Goal: Task Accomplishment & Management: Manage account settings

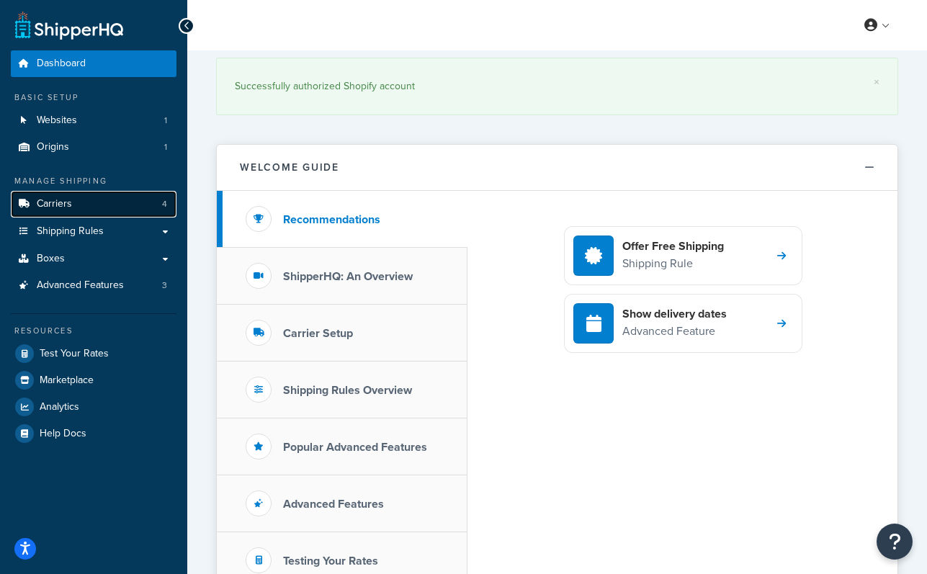
click at [101, 210] on link "Carriers 4" at bounding box center [94, 204] width 166 height 27
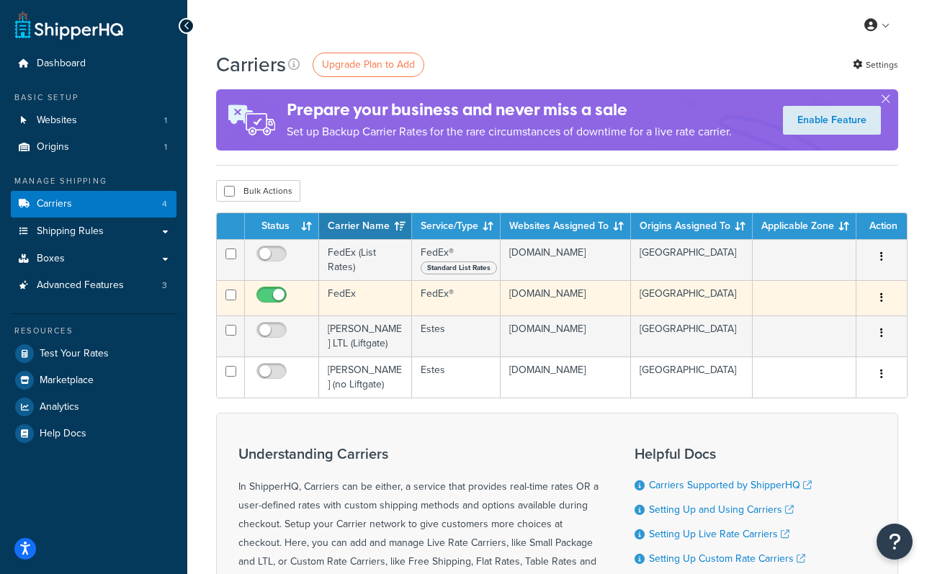
click at [345, 294] on td "FedEx" at bounding box center [365, 297] width 93 height 35
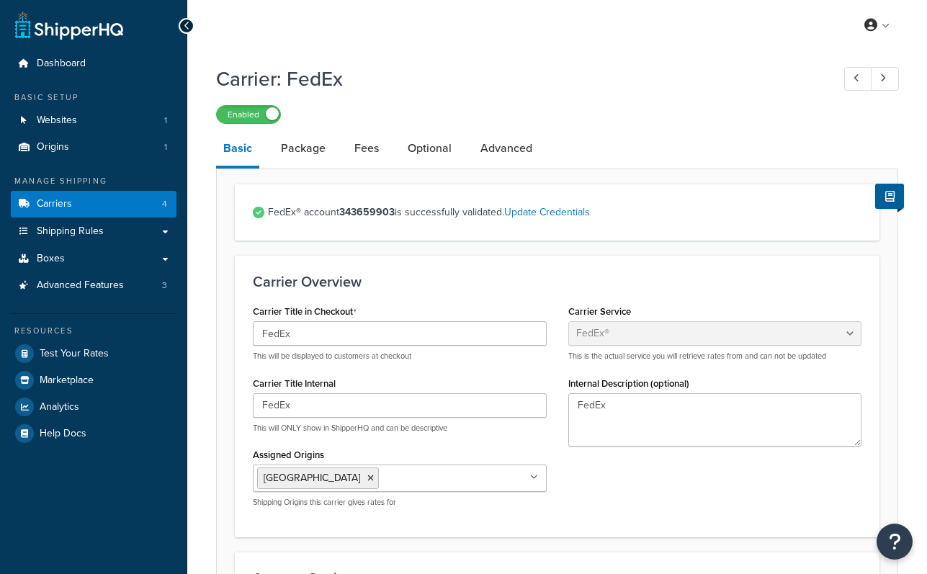
select select "fedEx"
select select "REGULAR_PICKUP"
select select "YOUR_PACKAGING"
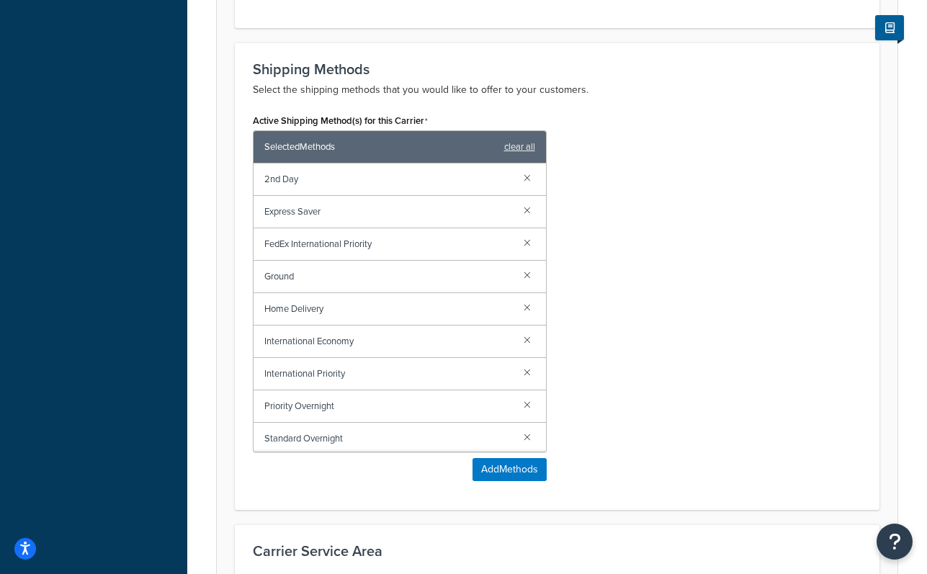
scroll to position [3, 0]
click at [519, 434] on link at bounding box center [527, 434] width 16 height 16
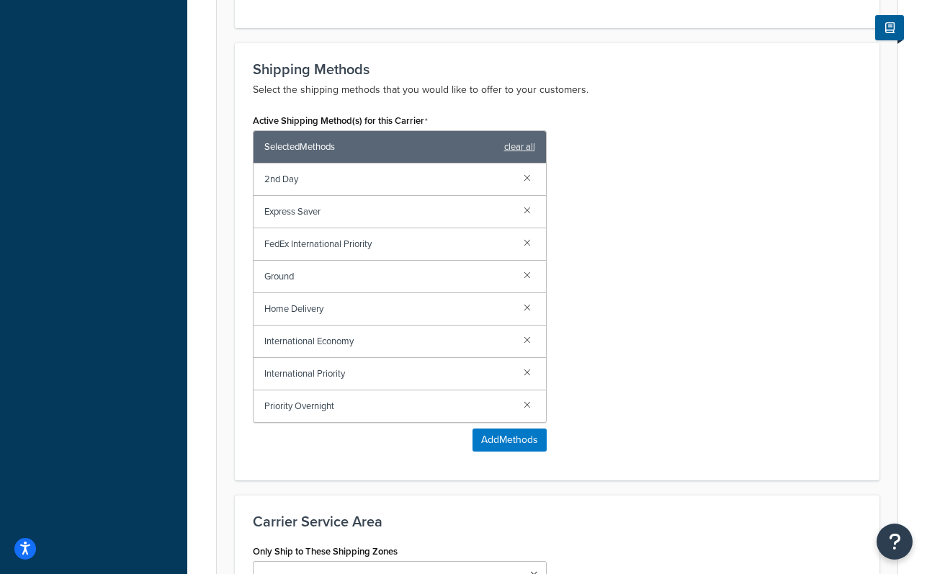
scroll to position [0, 0]
click at [526, 405] on link at bounding box center [527, 404] width 16 height 16
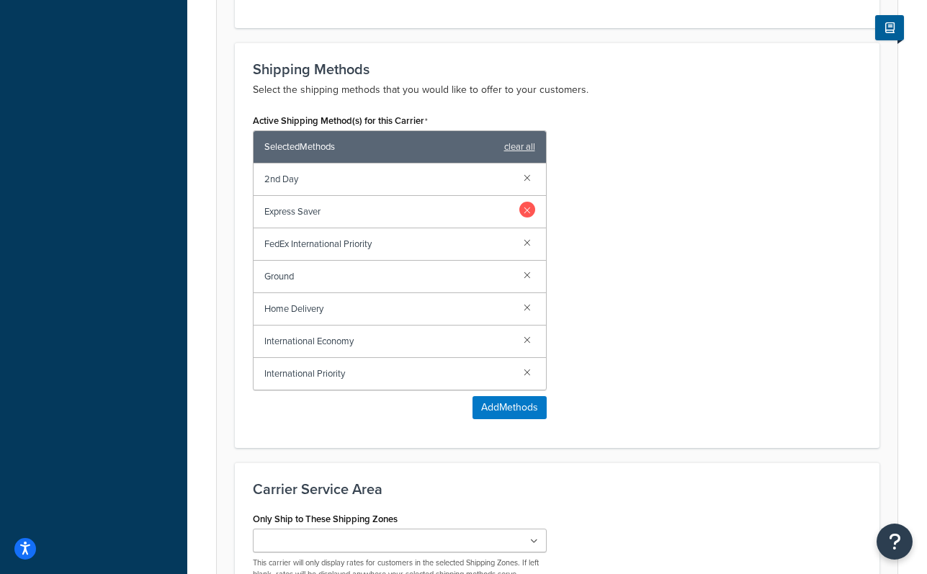
click at [525, 208] on link at bounding box center [527, 210] width 16 height 16
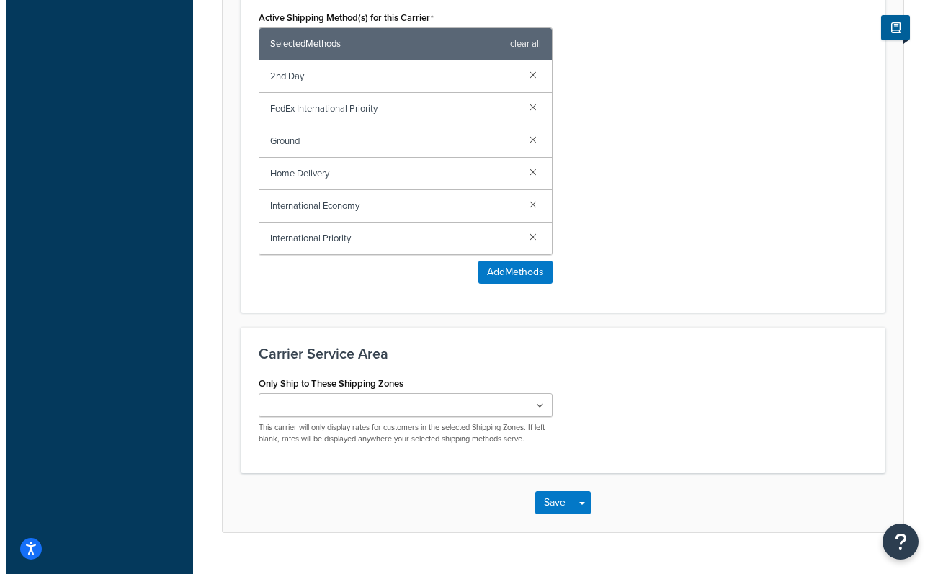
scroll to position [973, 0]
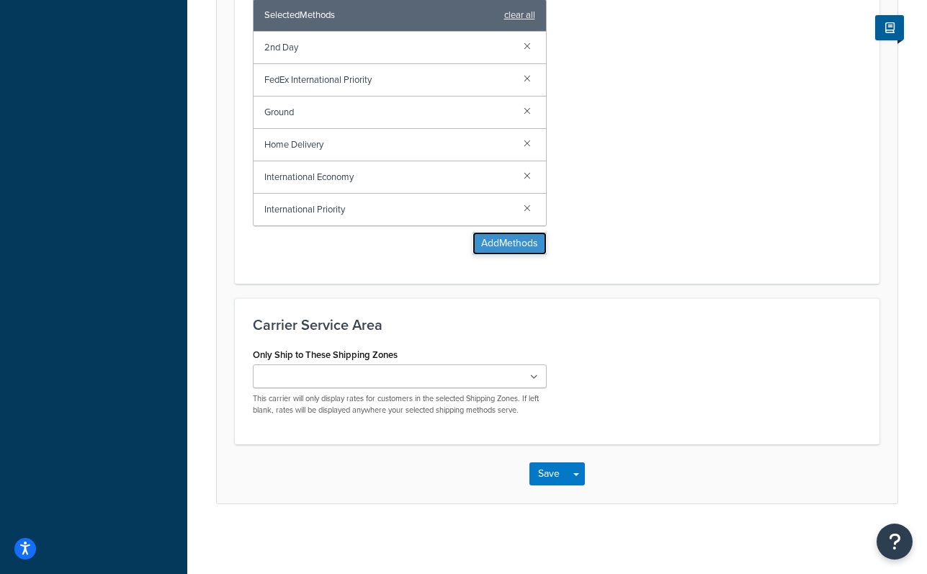
click at [515, 242] on button "Add Methods" at bounding box center [510, 243] width 74 height 23
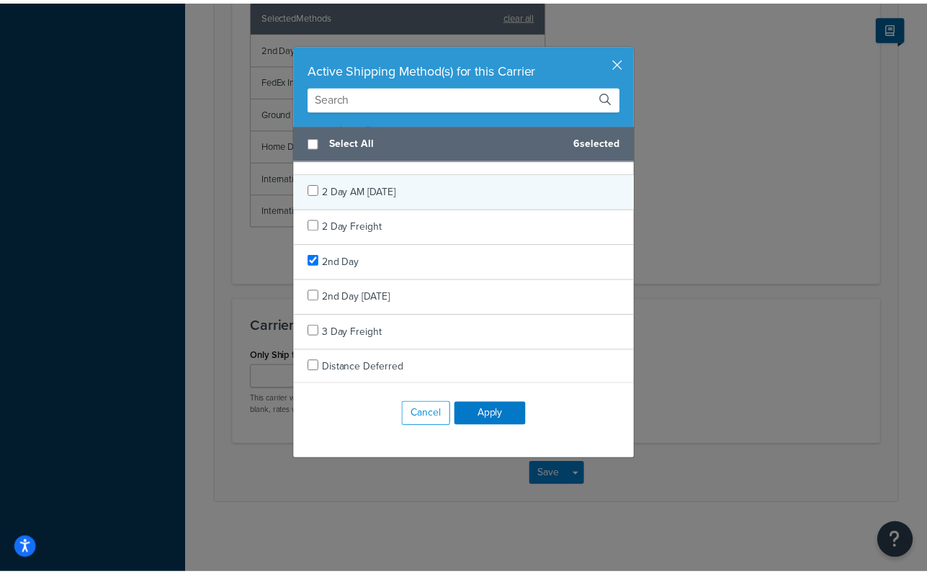
scroll to position [0, 0]
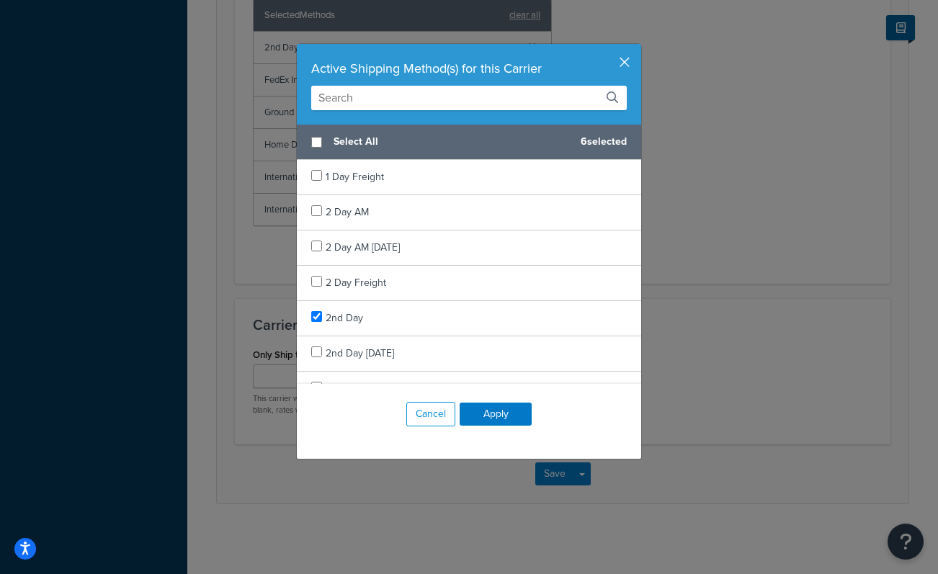
click at [638, 48] on button "button" at bounding box center [640, 46] width 4 height 4
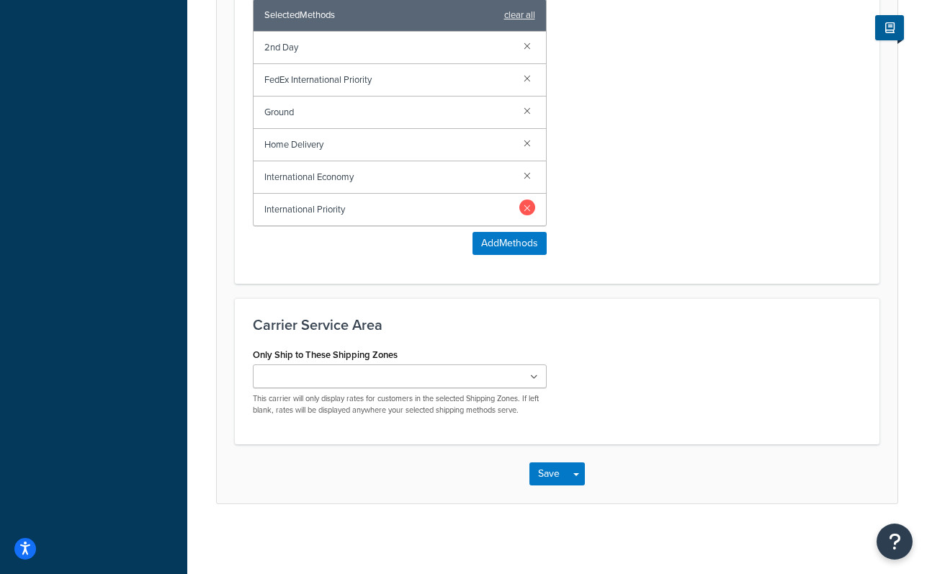
click at [525, 207] on link at bounding box center [527, 208] width 16 height 16
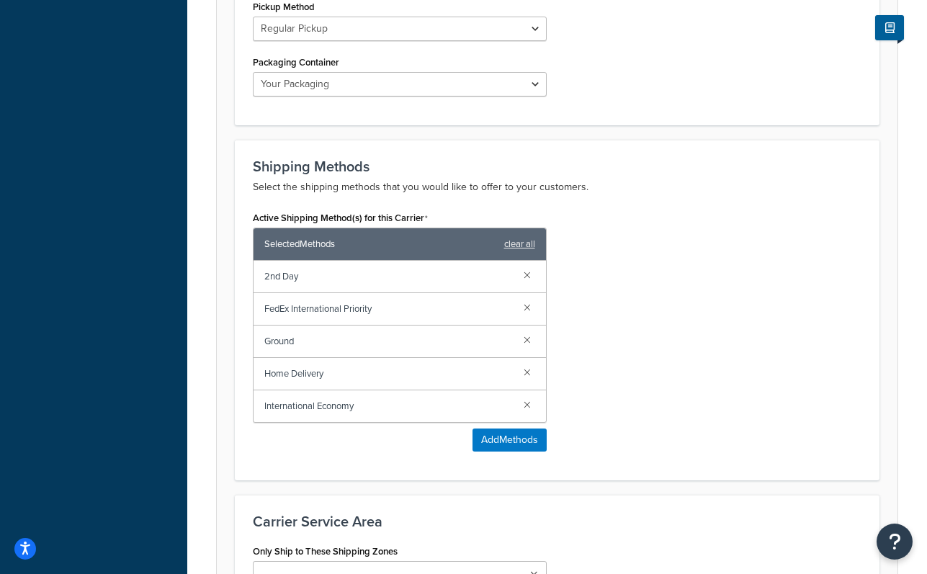
scroll to position [943, 0]
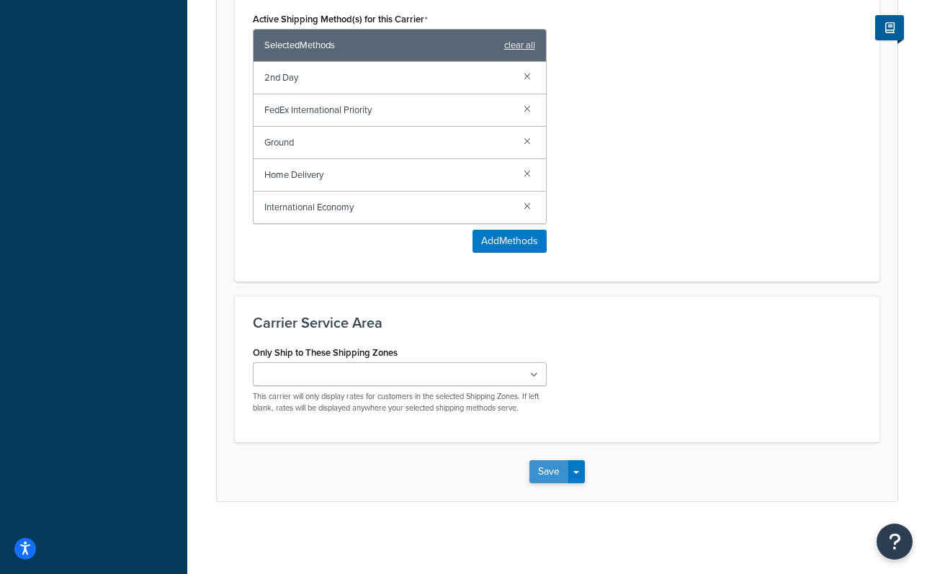
click at [547, 470] on button "Save" at bounding box center [548, 471] width 39 height 23
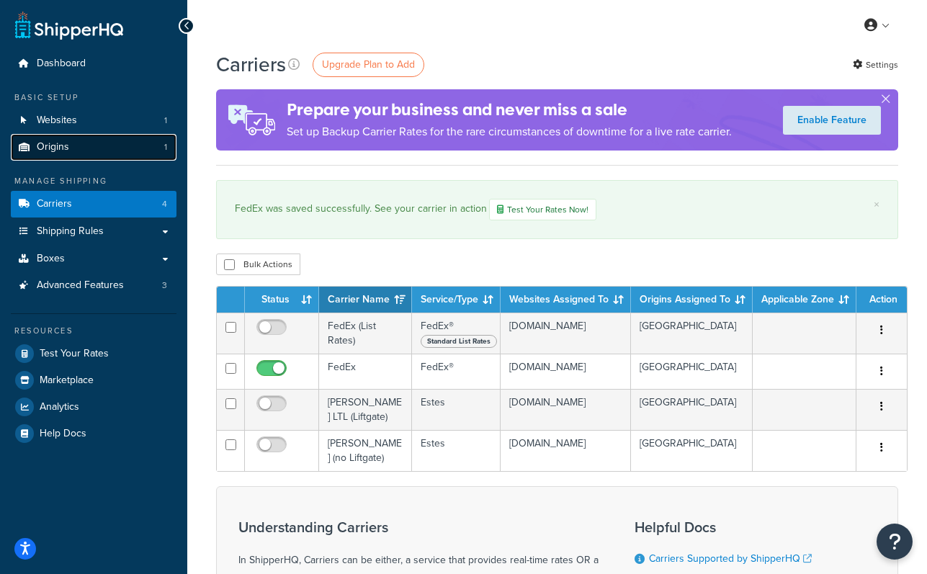
click at [120, 144] on link "Origins 1" at bounding box center [94, 147] width 166 height 27
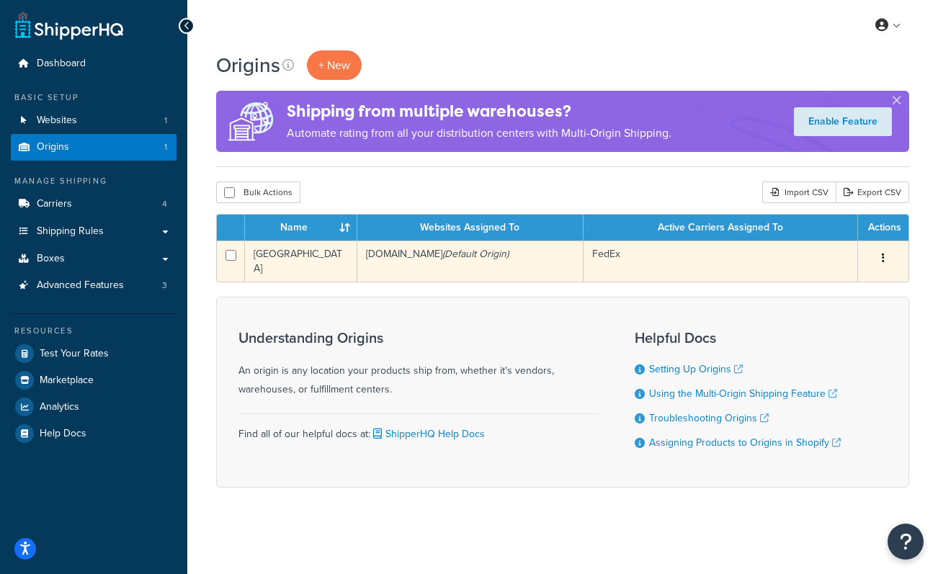
click at [282, 253] on td "[GEOGRAPHIC_DATA]" at bounding box center [301, 261] width 112 height 41
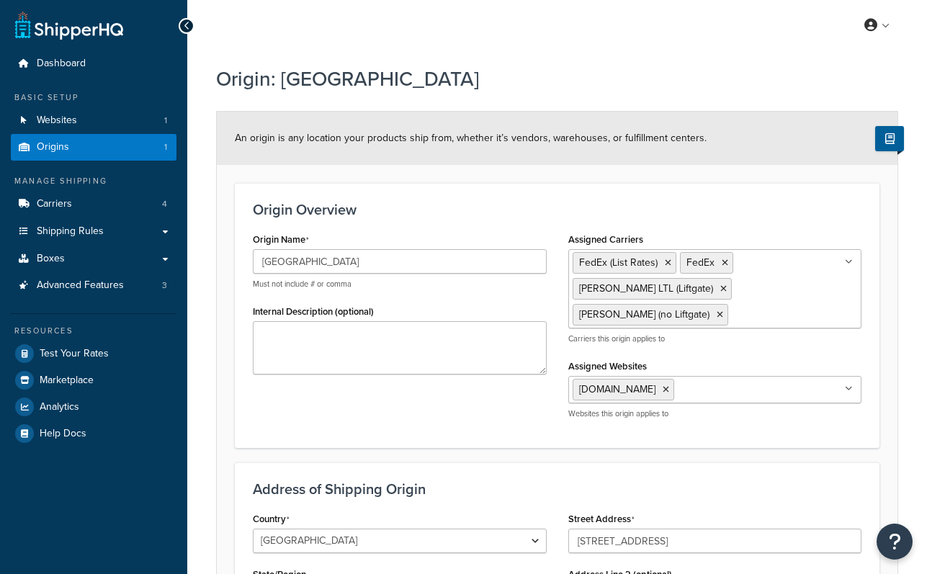
select select "10"
click at [815, 277] on ul "FedEx (List Rates) FedEx Estes LTL (Liftgate) Estes (no Liftgate)" at bounding box center [715, 288] width 294 height 79
click at [533, 411] on div "Origin Overview Origin Name Atlanta Must not include # or comma Internal Descri…" at bounding box center [557, 315] width 645 height 265
click at [107, 286] on span "Advanced Features" at bounding box center [80, 286] width 87 height 12
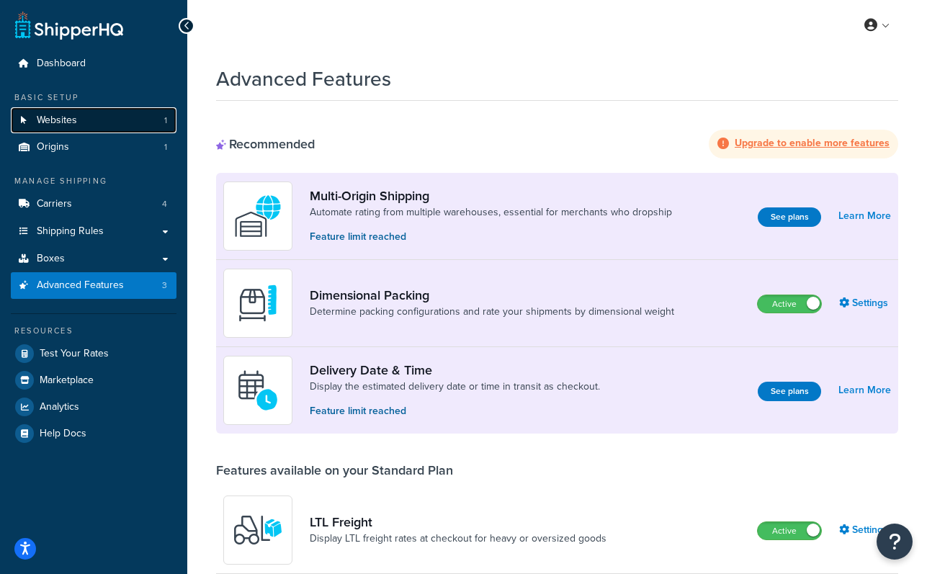
click at [91, 121] on link "Websites 1" at bounding box center [94, 120] width 166 height 27
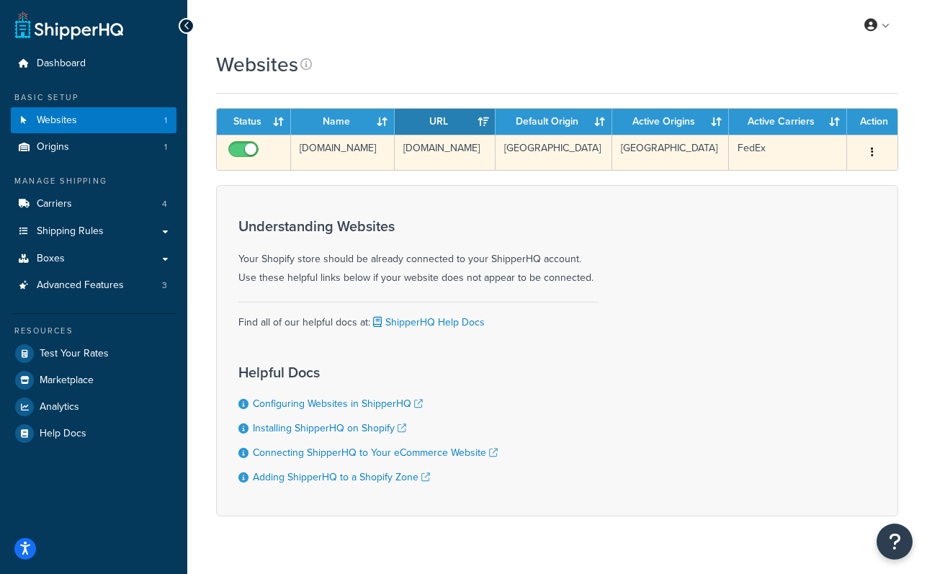
click at [328, 148] on td "[DOMAIN_NAME]" at bounding box center [343, 152] width 104 height 35
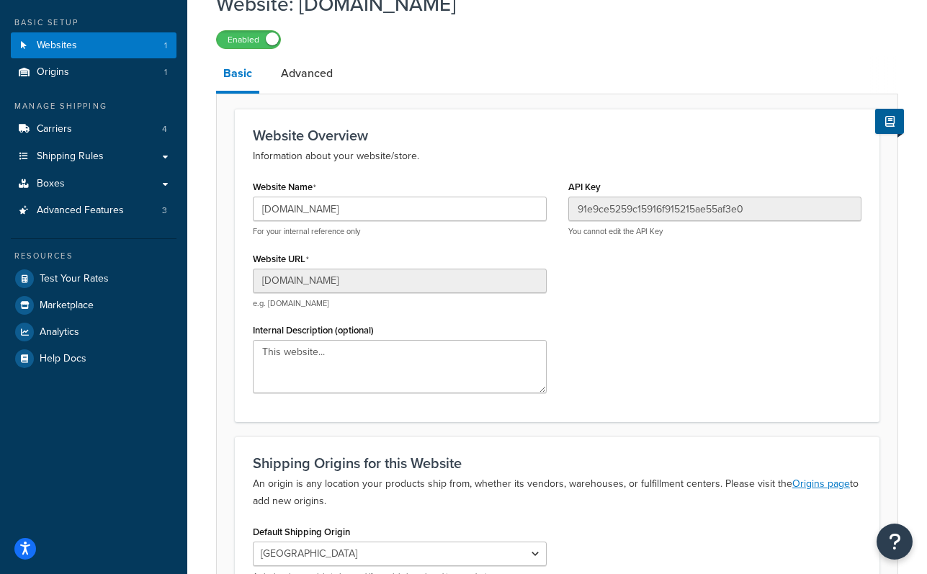
scroll to position [32, 0]
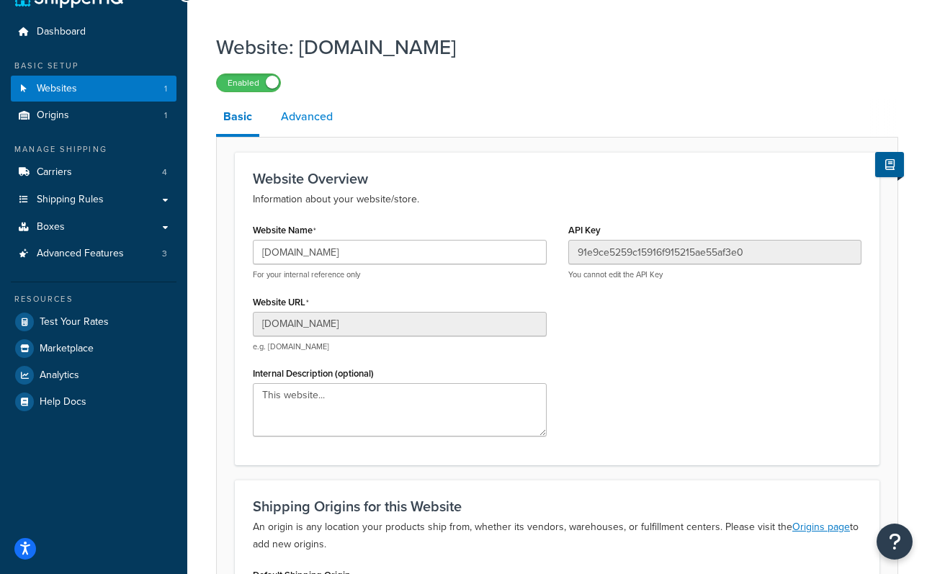
click at [321, 120] on link "Advanced" at bounding box center [307, 116] width 66 height 35
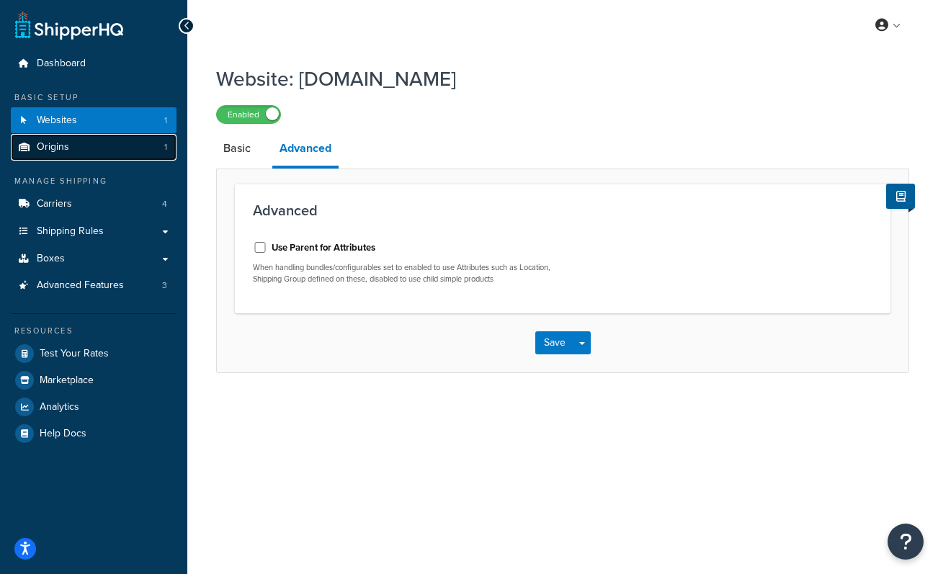
click at [64, 144] on span "Origins" at bounding box center [53, 147] width 32 height 12
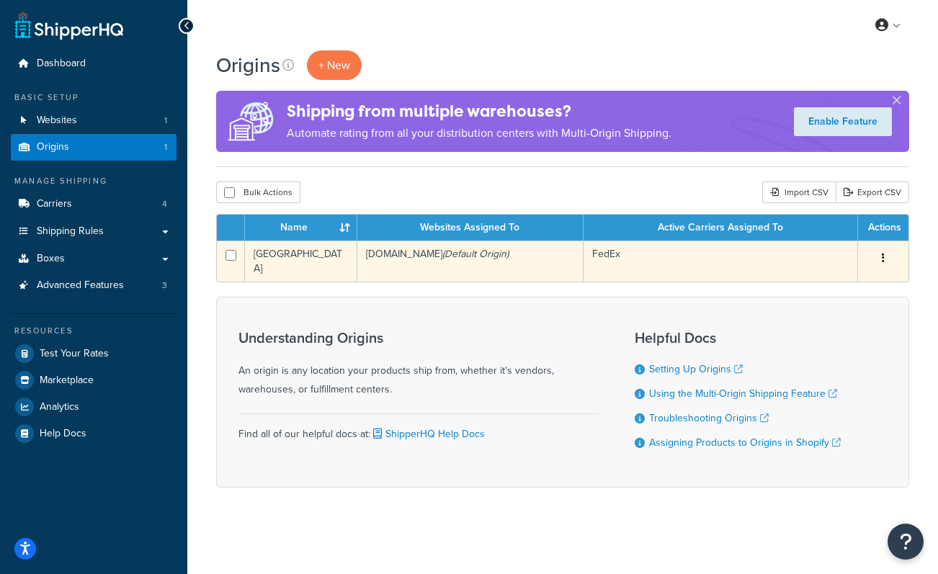
click at [304, 260] on td "[GEOGRAPHIC_DATA]" at bounding box center [301, 261] width 112 height 41
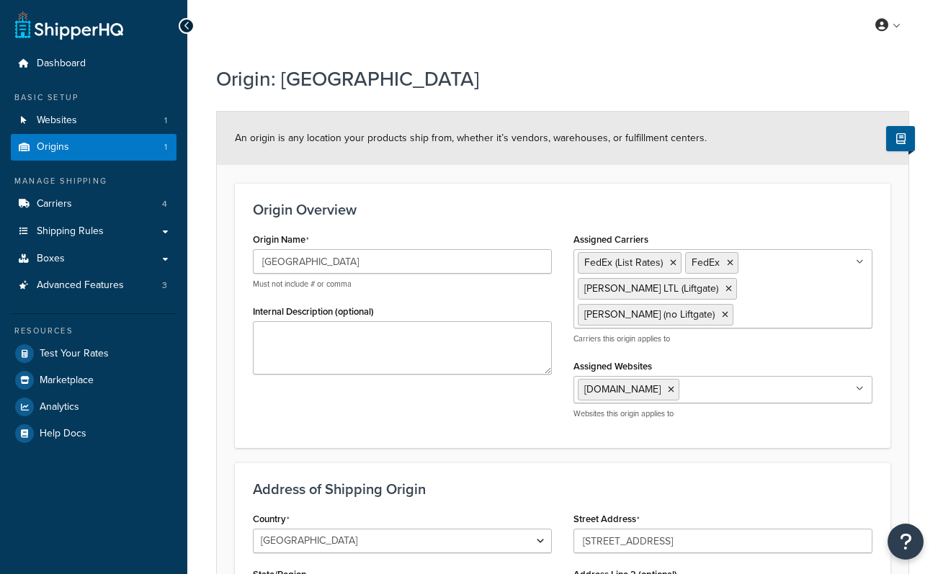
select select "10"
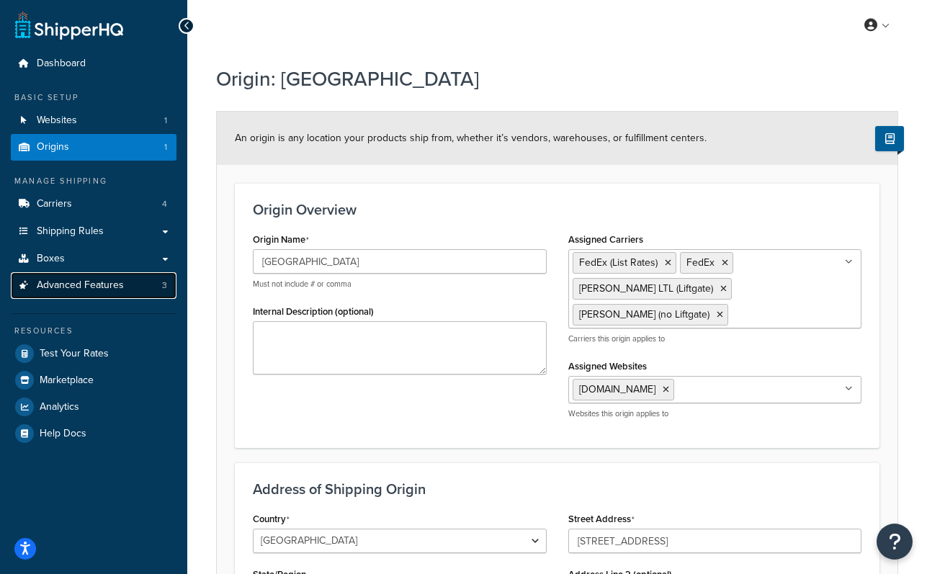
click at [109, 280] on span "Advanced Features" at bounding box center [80, 286] width 87 height 12
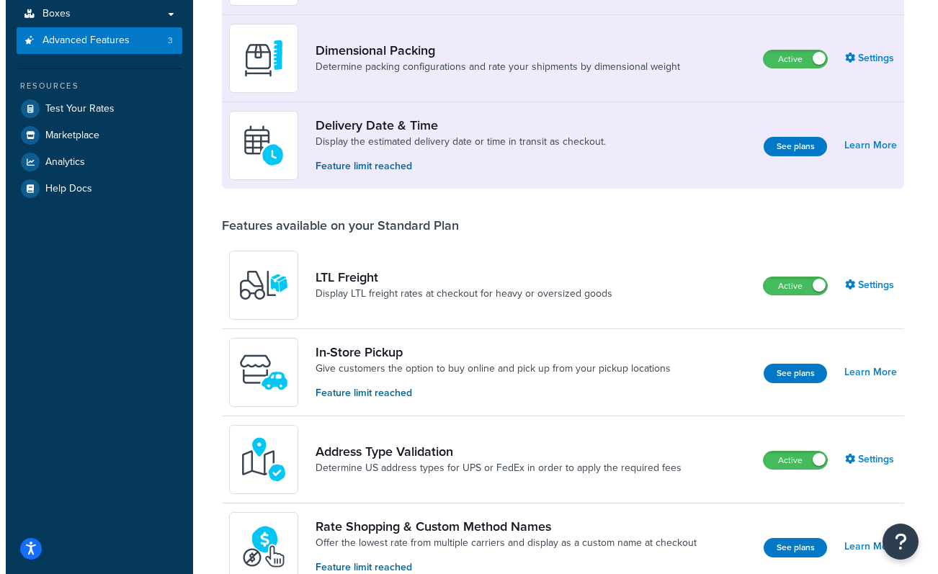
scroll to position [248, 0]
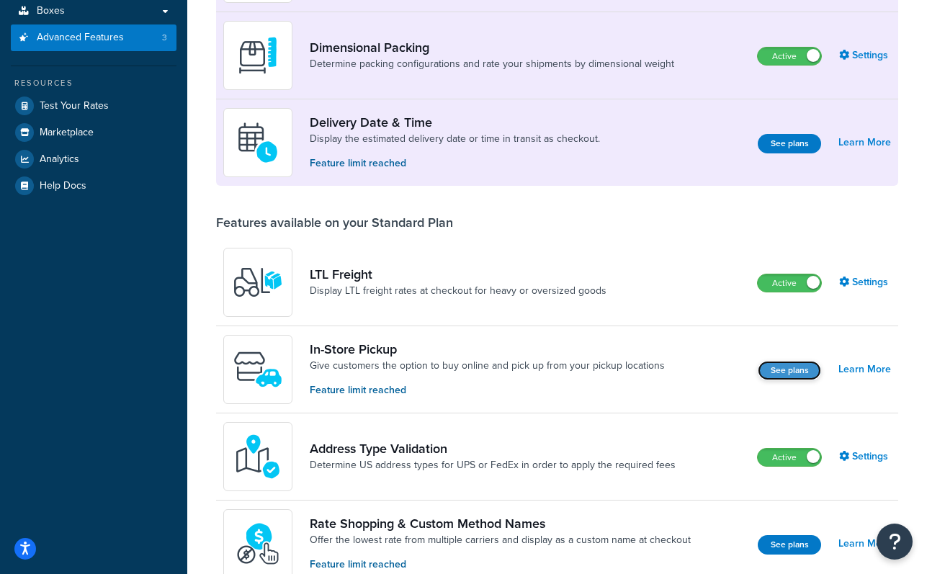
click at [758, 380] on button "See plans" at bounding box center [789, 370] width 63 height 19
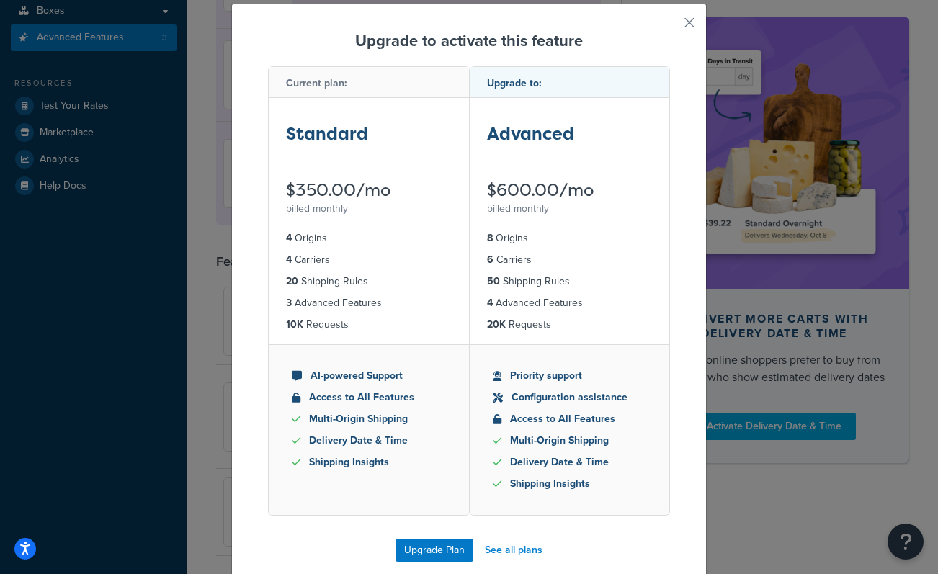
scroll to position [57, 0]
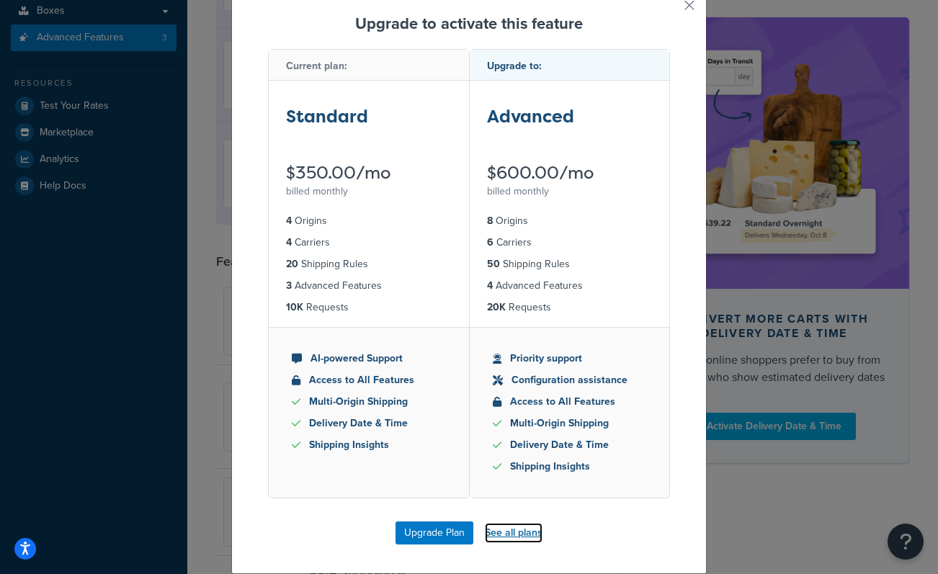
click at [508, 524] on link "See all plans" at bounding box center [514, 533] width 58 height 20
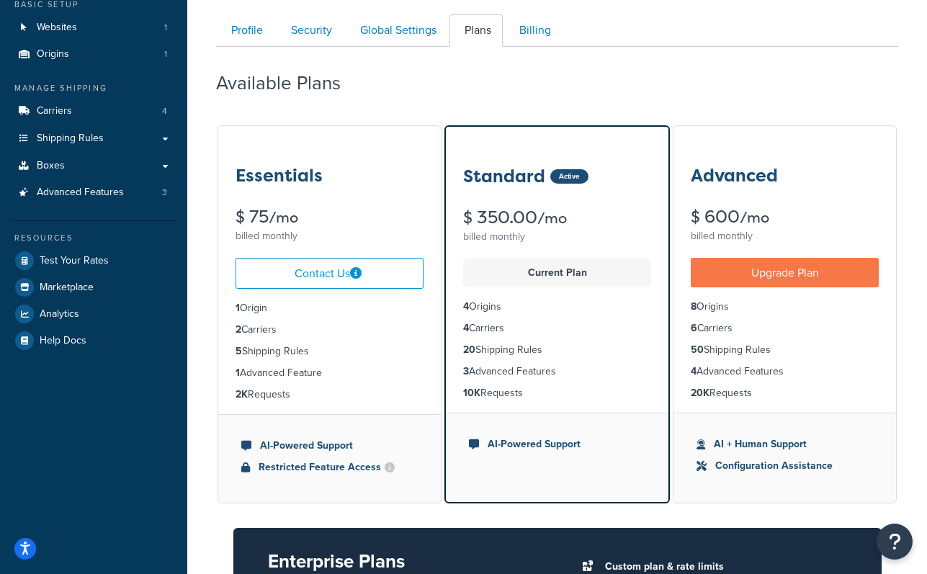
scroll to position [72, 0]
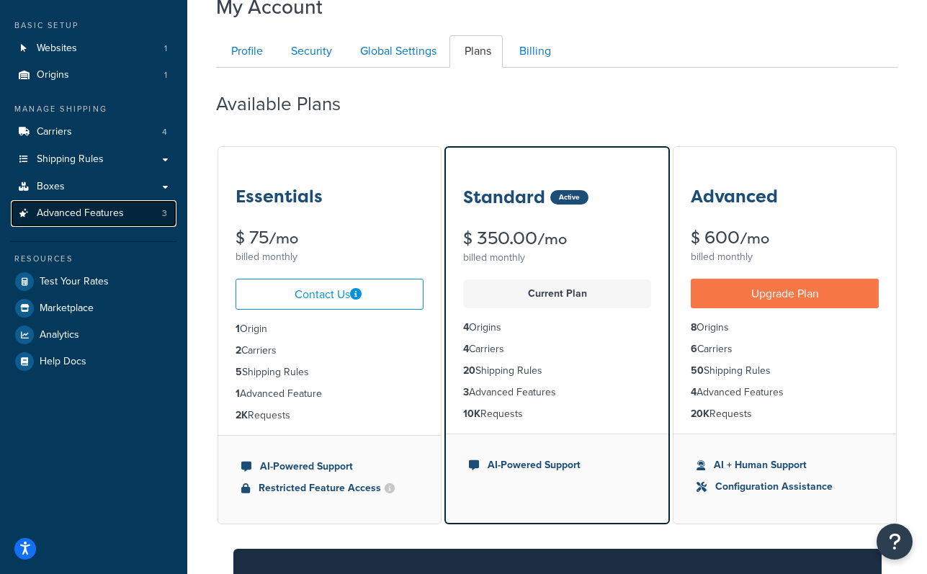
click at [119, 209] on span "Advanced Features" at bounding box center [80, 213] width 87 height 12
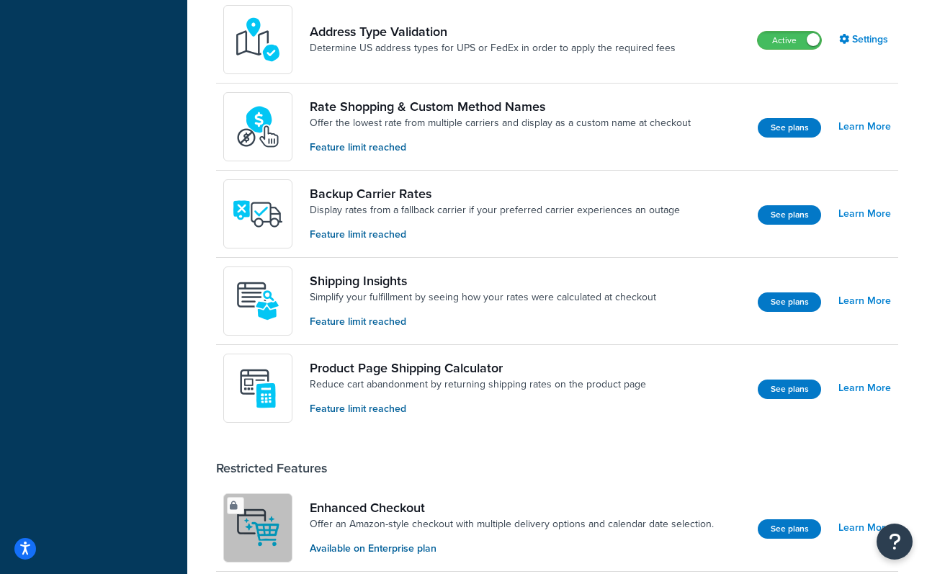
scroll to position [666, 0]
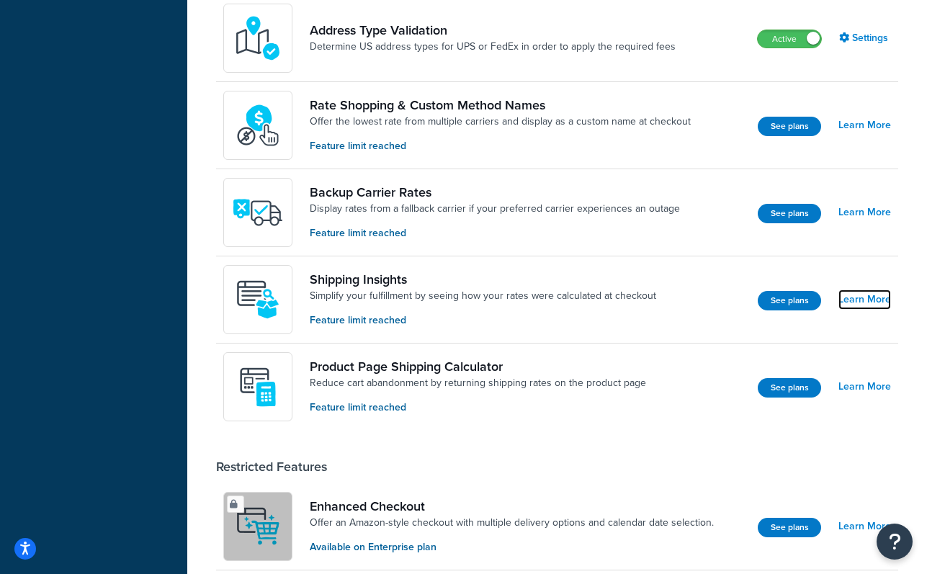
click at [839, 310] on link "Learn More" at bounding box center [865, 300] width 53 height 20
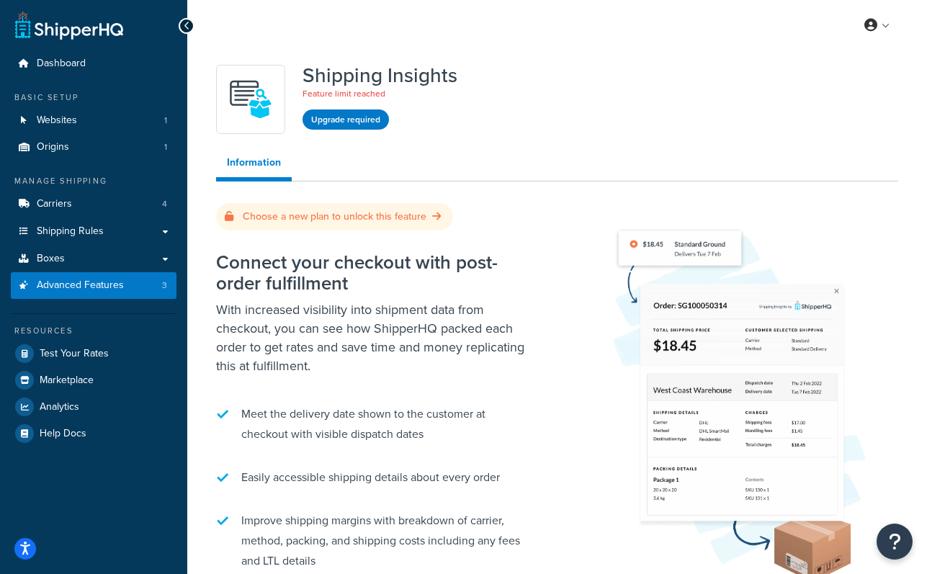
click at [187, 24] on icon at bounding box center [187, 26] width 6 height 10
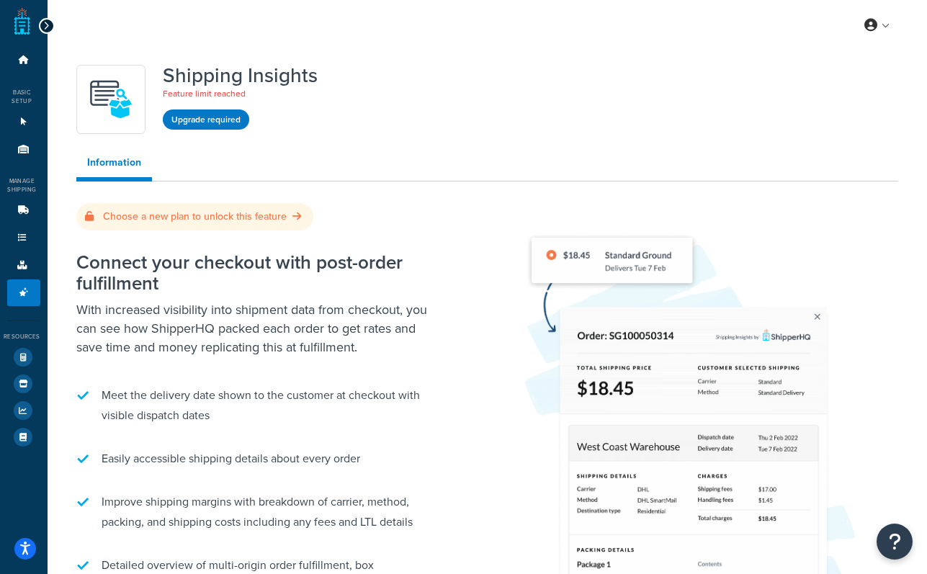
click at [43, 27] on icon at bounding box center [46, 26] width 6 height 10
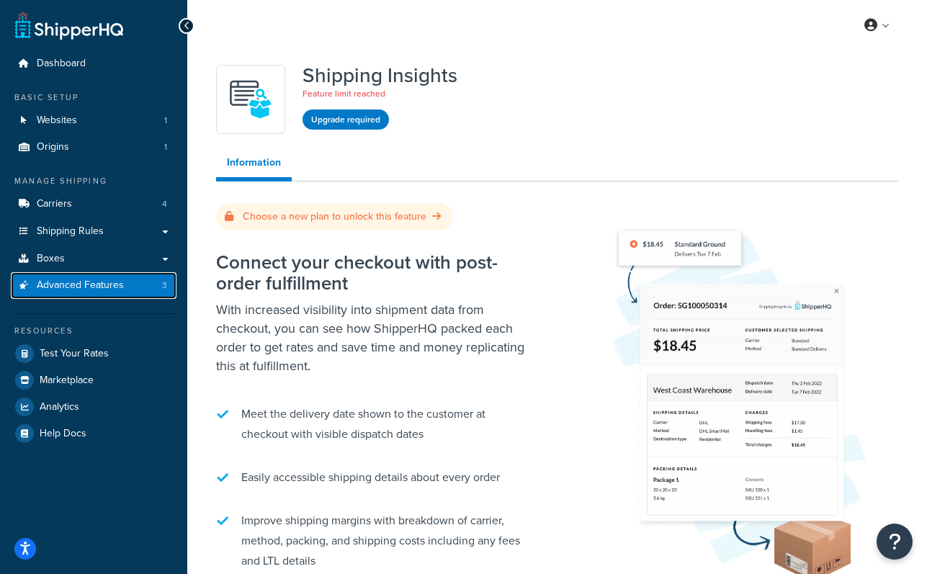
click at [120, 286] on span "Advanced Features" at bounding box center [80, 286] width 87 height 12
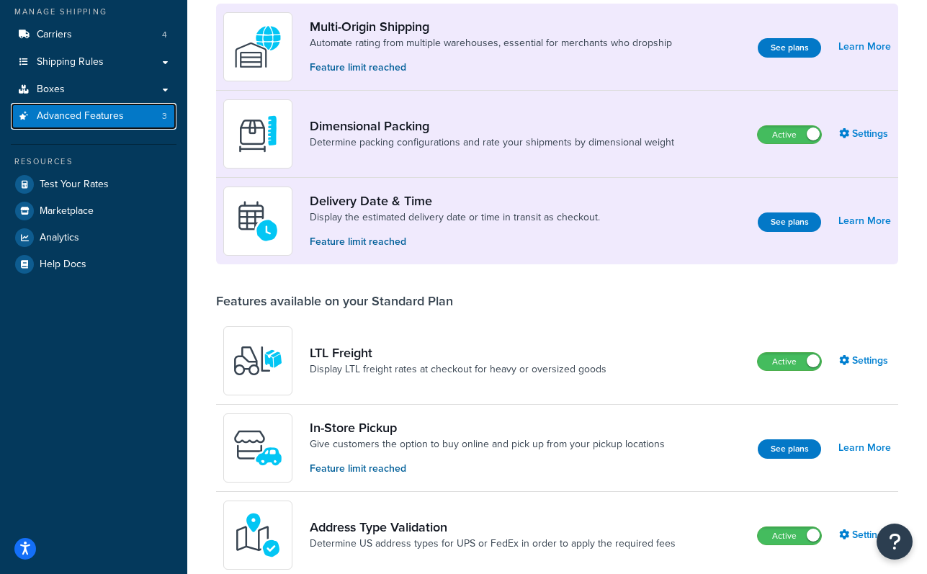
scroll to position [274, 0]
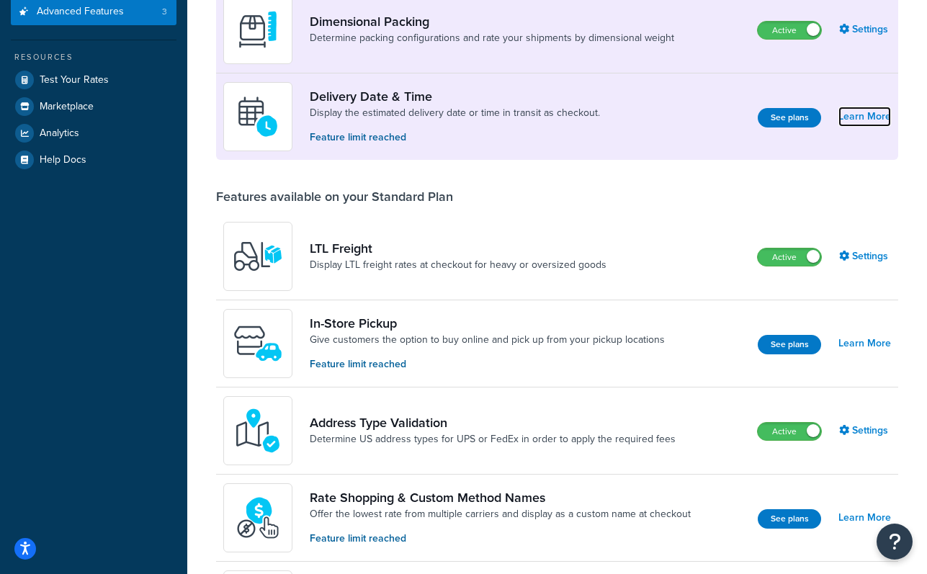
click at [839, 127] on link "Learn More" at bounding box center [865, 117] width 53 height 20
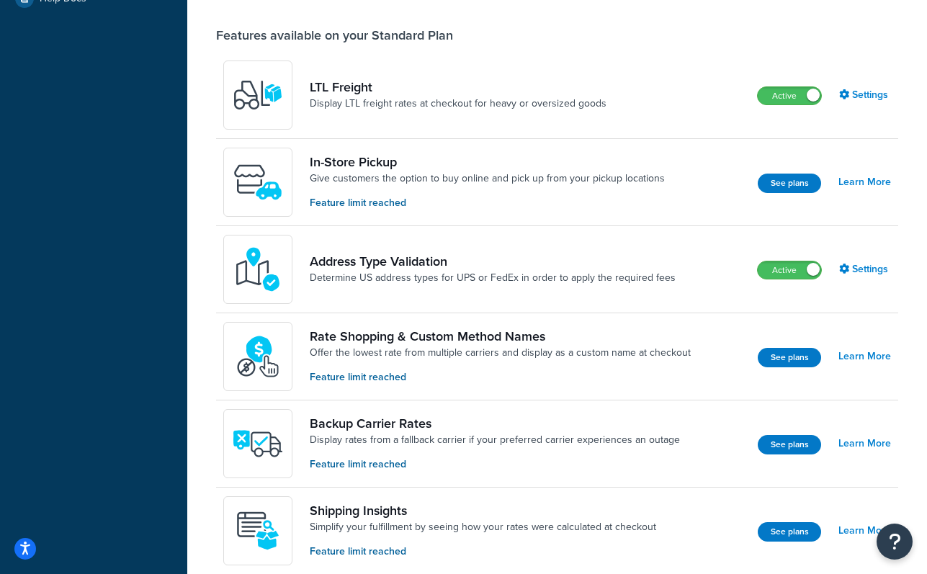
scroll to position [461, 0]
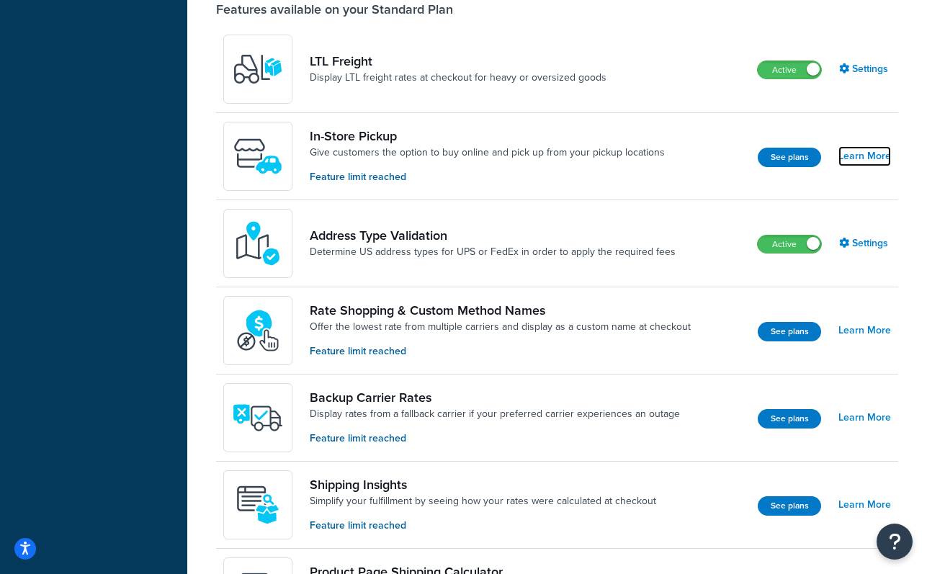
click at [839, 166] on link "Learn More" at bounding box center [865, 156] width 53 height 20
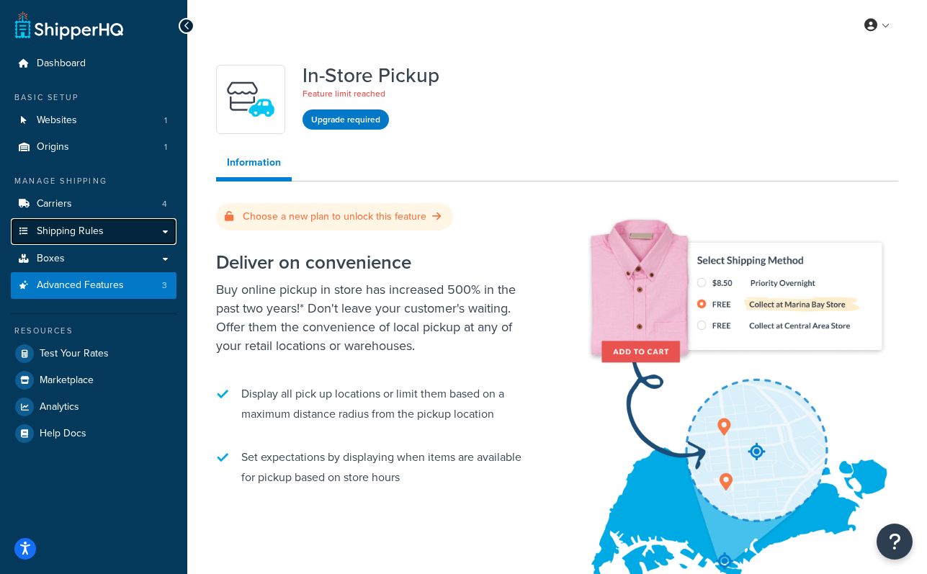
click at [124, 231] on link "Shipping Rules" at bounding box center [94, 231] width 166 height 27
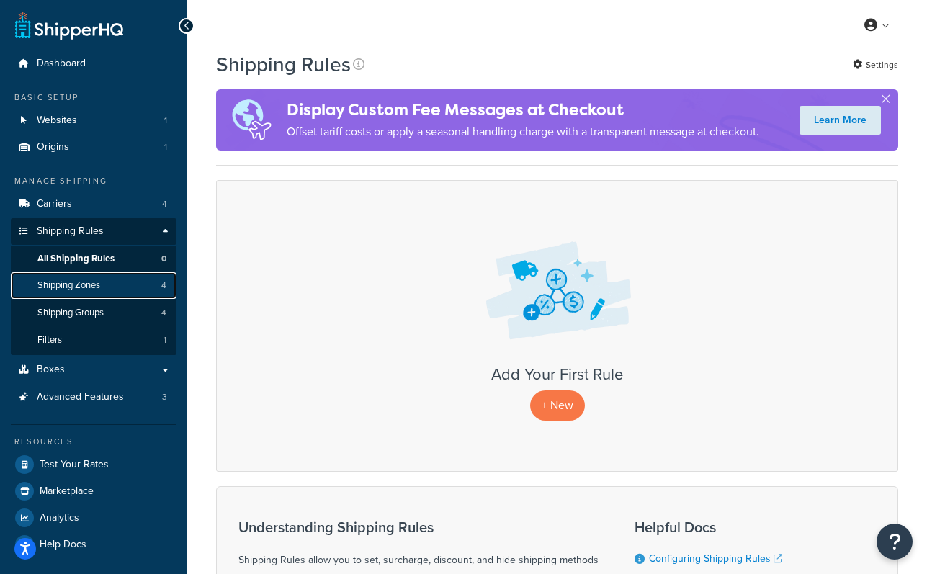
click at [126, 287] on link "Shipping Zones 4" at bounding box center [94, 285] width 166 height 27
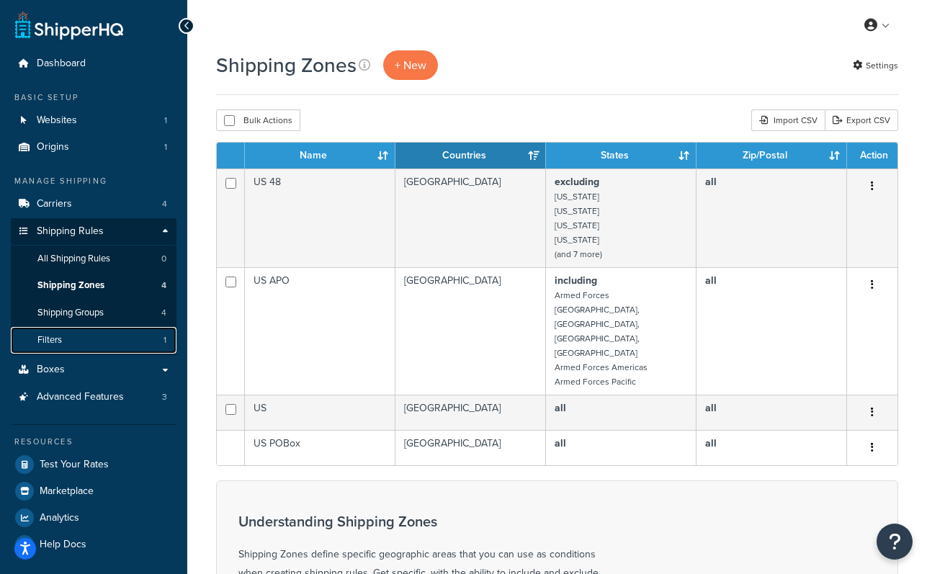
click at [113, 328] on link "Filters 1" at bounding box center [94, 340] width 166 height 27
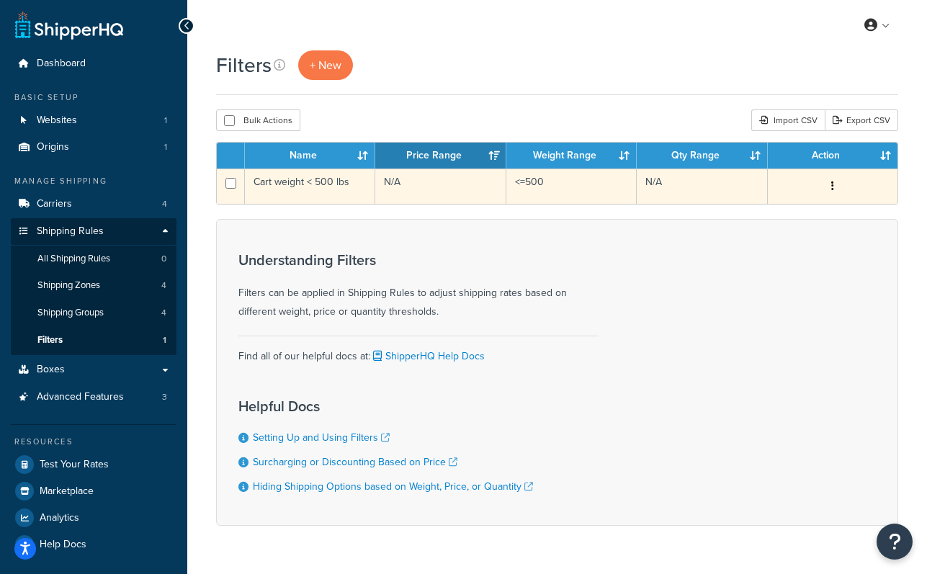
click at [345, 180] on td "Cart weight < 500 lbs" at bounding box center [310, 186] width 130 height 35
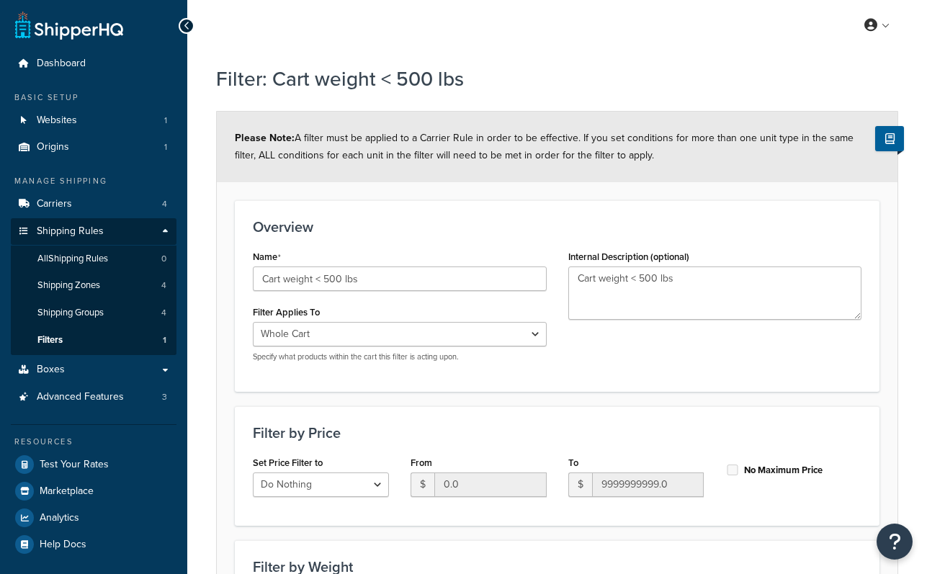
select select "range"
click at [107, 208] on link "Carriers 4" at bounding box center [94, 204] width 166 height 27
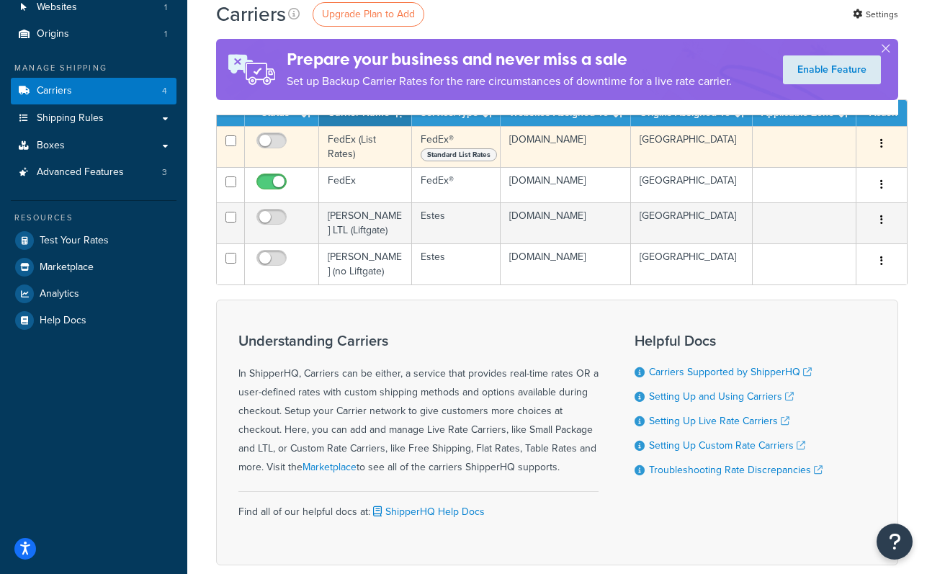
scroll to position [117, 0]
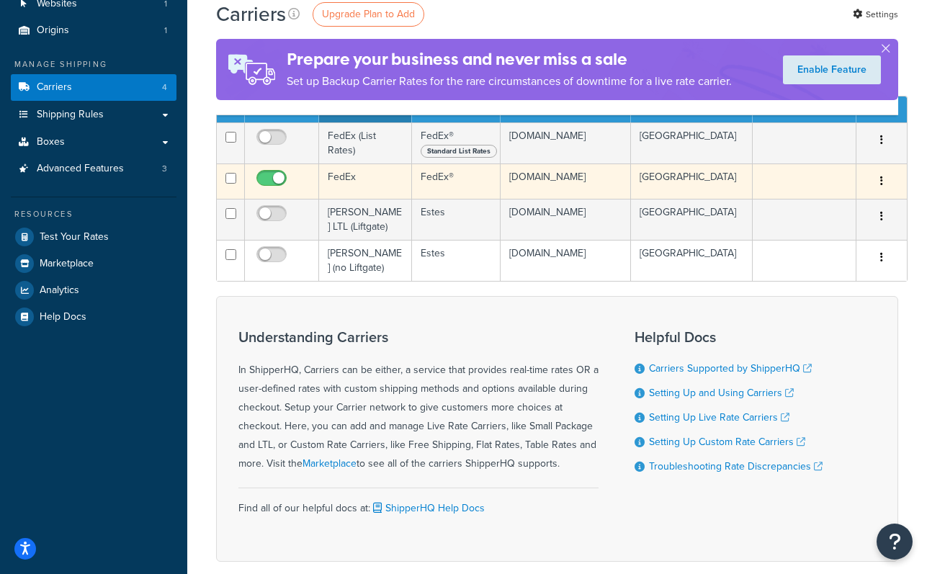
click at [341, 179] on td "FedEx" at bounding box center [365, 181] width 93 height 35
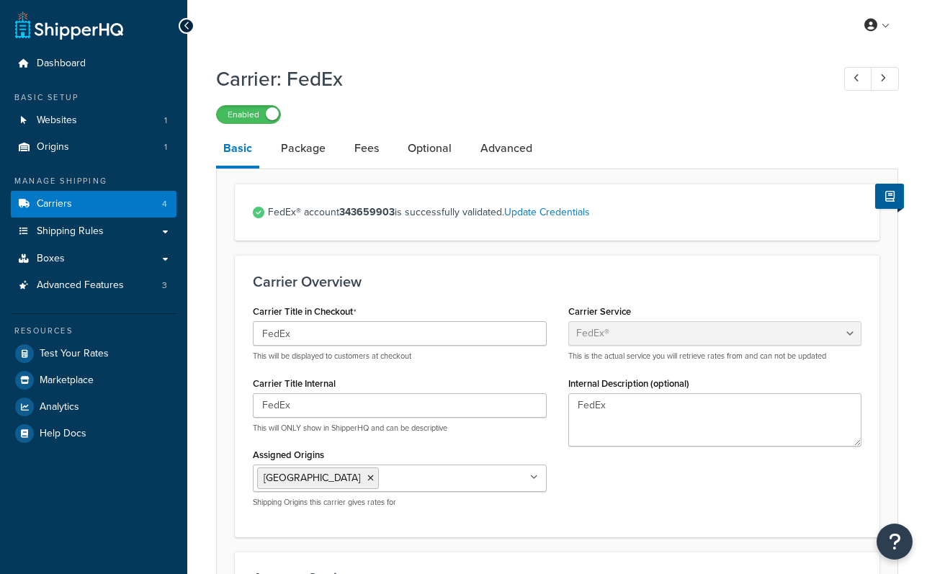
select select "fedEx"
select select "REGULAR_PICKUP"
select select "YOUR_PACKAGING"
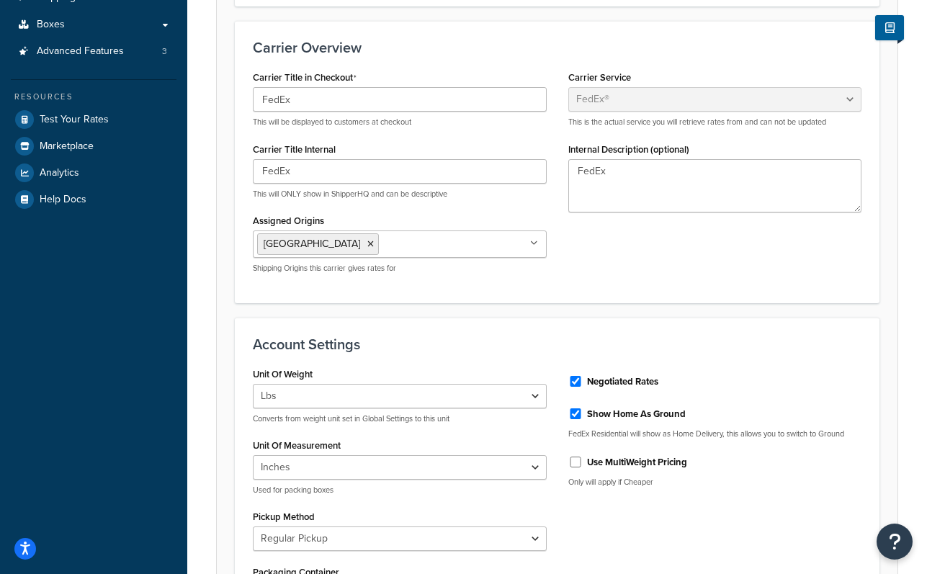
scroll to position [86, 0]
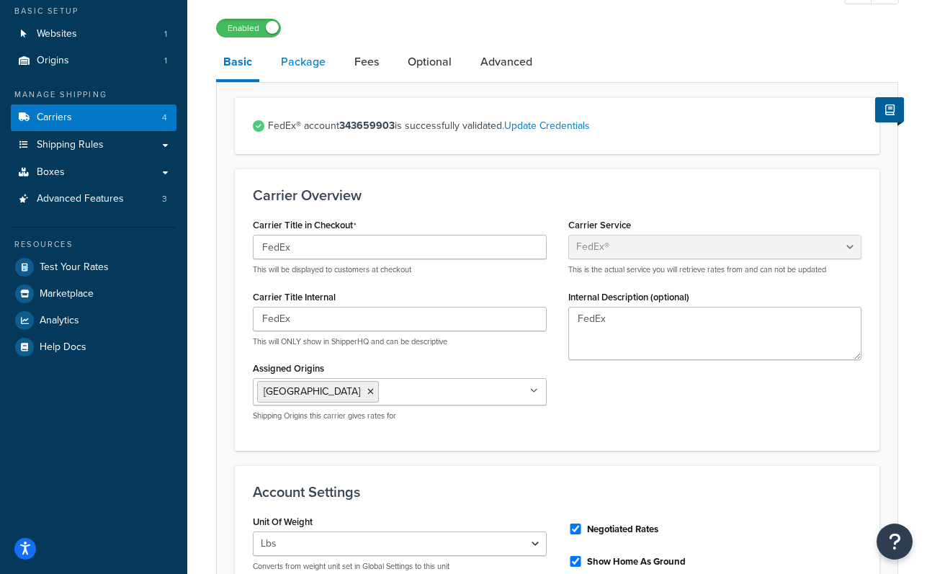
click at [309, 64] on link "Package" at bounding box center [303, 62] width 59 height 35
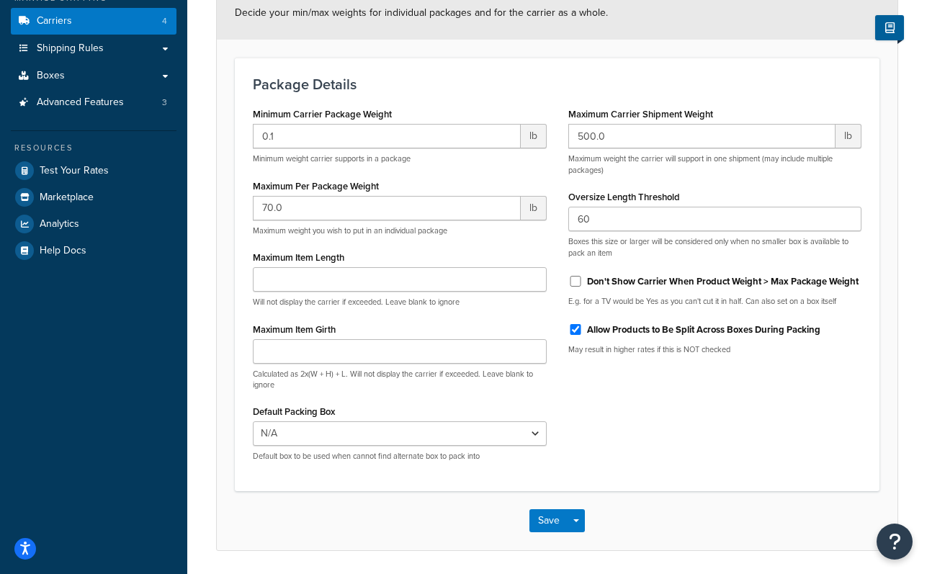
scroll to position [124, 0]
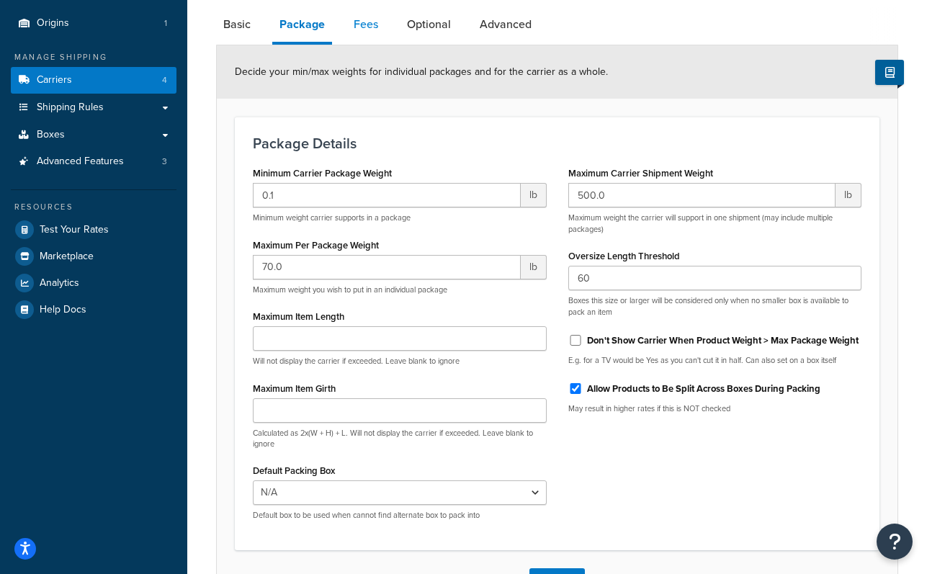
click at [369, 27] on link "Fees" at bounding box center [366, 24] width 39 height 35
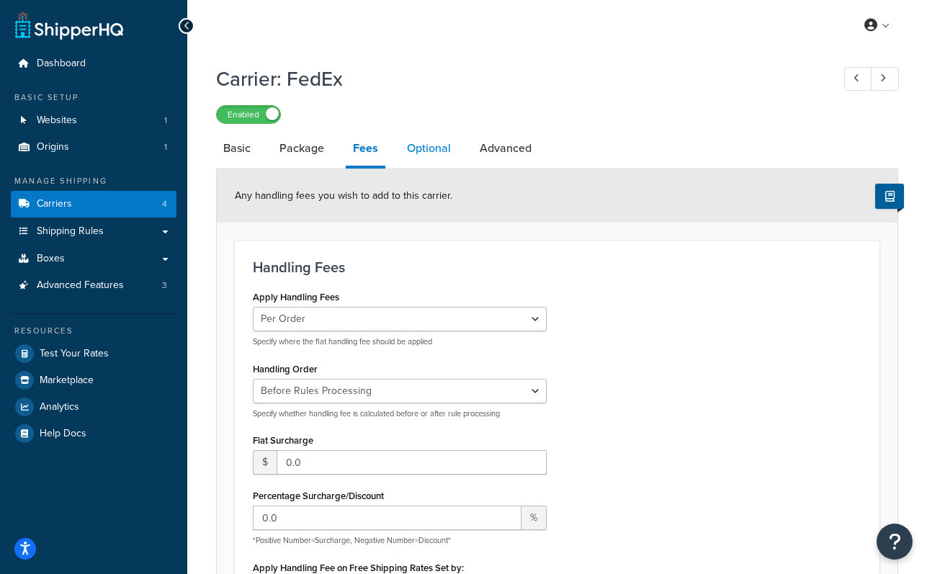
click at [436, 149] on link "Optional" at bounding box center [429, 148] width 58 height 35
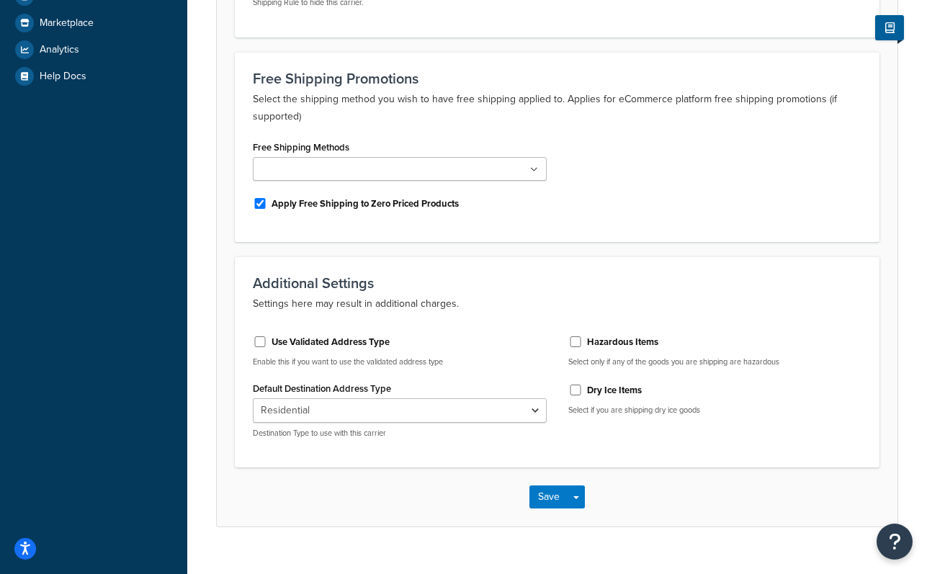
scroll to position [359, 0]
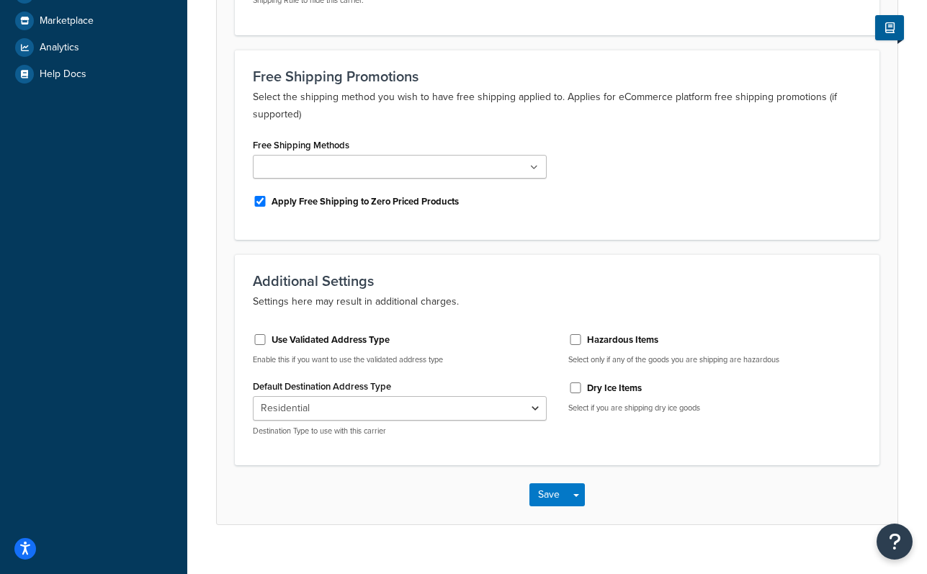
click at [429, 205] on label "Apply Free Shipping to Zero Priced Products" at bounding box center [365, 201] width 187 height 13
click at [267, 205] on input "Apply Free Shipping to Zero Priced Products" at bounding box center [260, 201] width 14 height 11
checkbox input "false"
click at [470, 171] on ul at bounding box center [400, 167] width 294 height 24
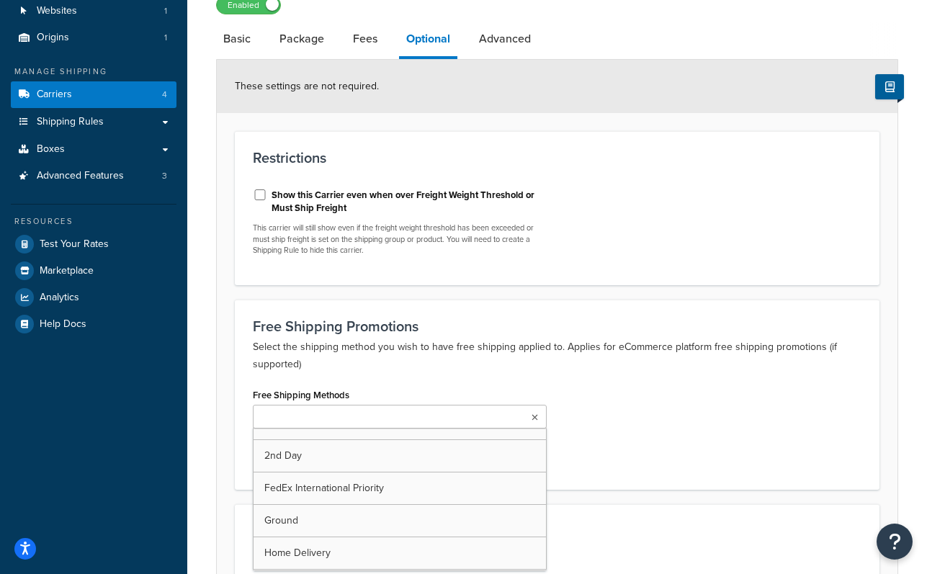
scroll to position [267, 0]
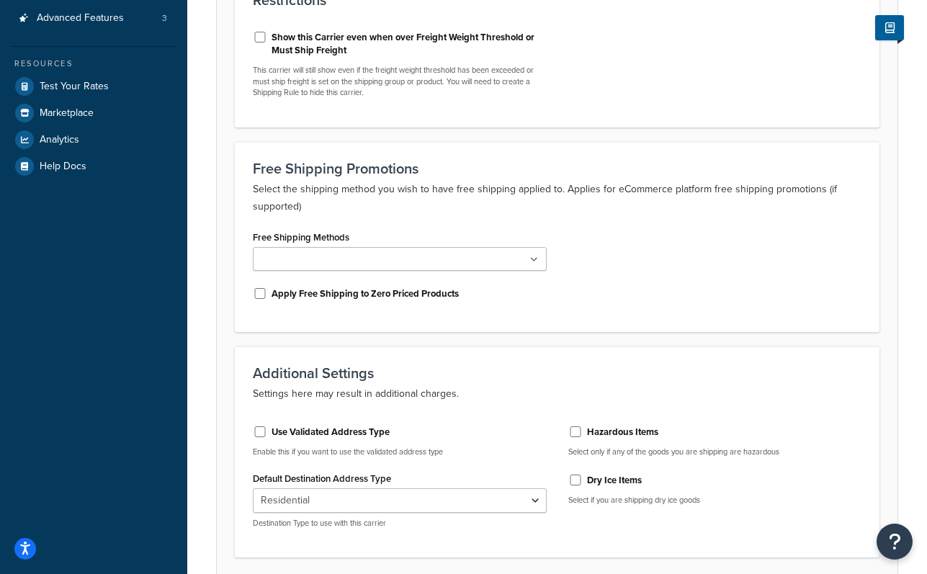
click at [609, 243] on div "Free Shipping Methods 2nd Day FedEx International Priority Ground Home Delivery…" at bounding box center [557, 270] width 630 height 87
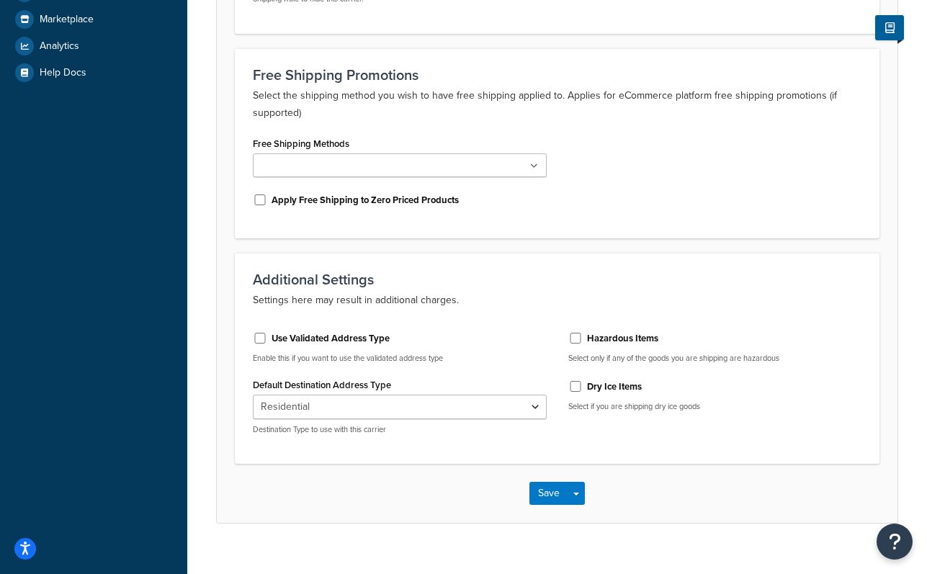
scroll to position [383, 0]
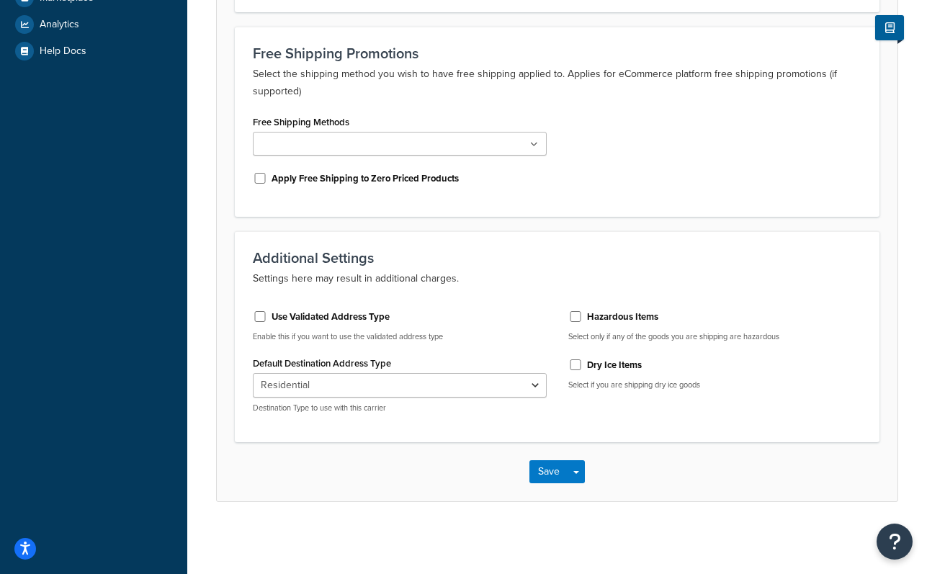
click at [375, 319] on label "Use Validated Address Type" at bounding box center [331, 316] width 118 height 13
click at [267, 319] on input "Use Validated Address Type" at bounding box center [260, 316] width 14 height 11
checkbox input "true"
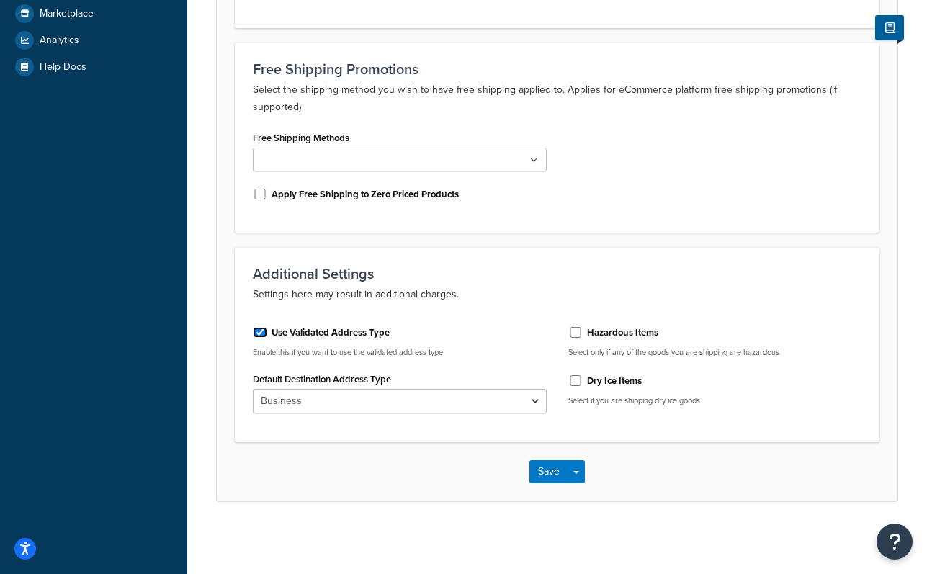
scroll to position [367, 0]
click at [551, 474] on button "Save" at bounding box center [548, 471] width 39 height 23
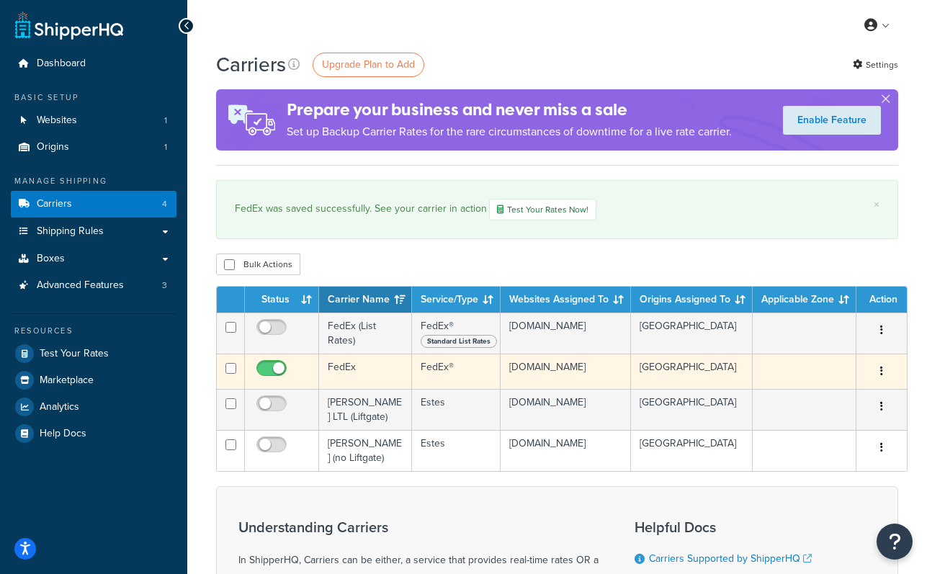
click at [356, 371] on td "FedEx" at bounding box center [365, 371] width 93 height 35
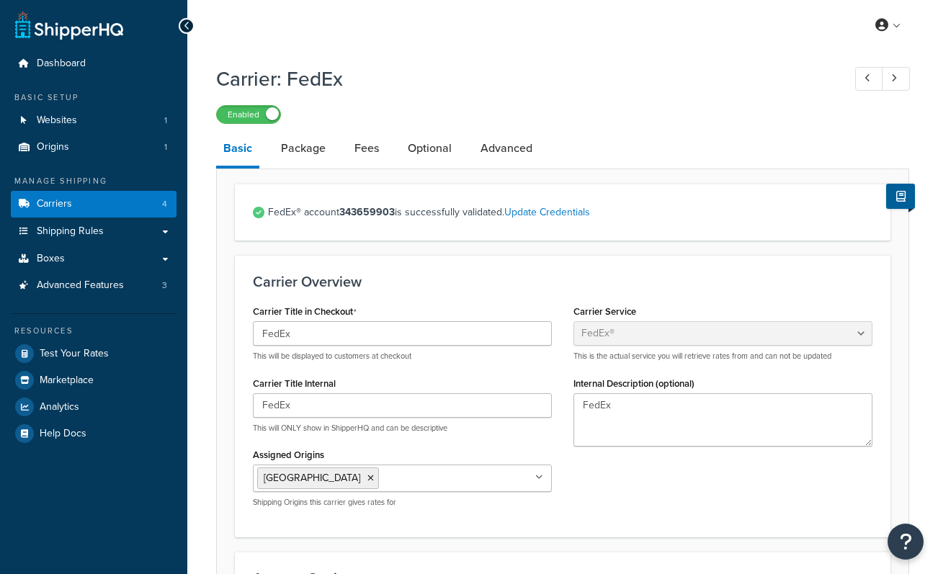
select select "fedEx"
select select "REGULAR_PICKUP"
select select "YOUR_PACKAGING"
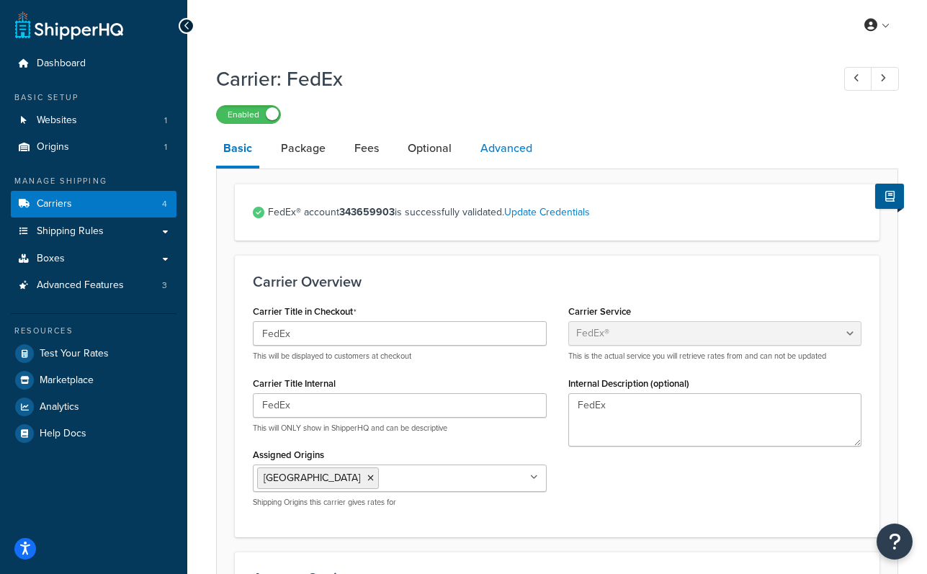
click at [500, 146] on link "Advanced" at bounding box center [506, 148] width 66 height 35
select select "false"
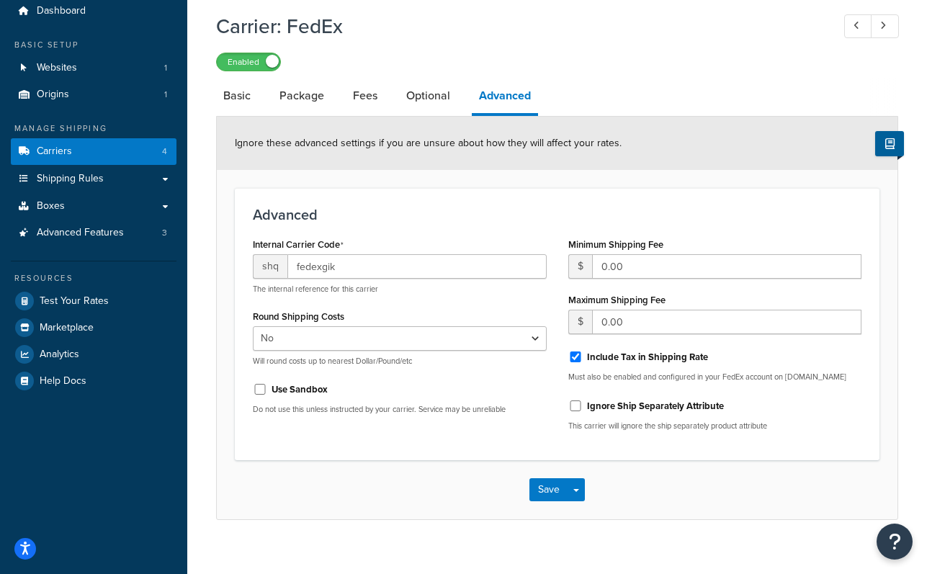
scroll to position [71, 0]
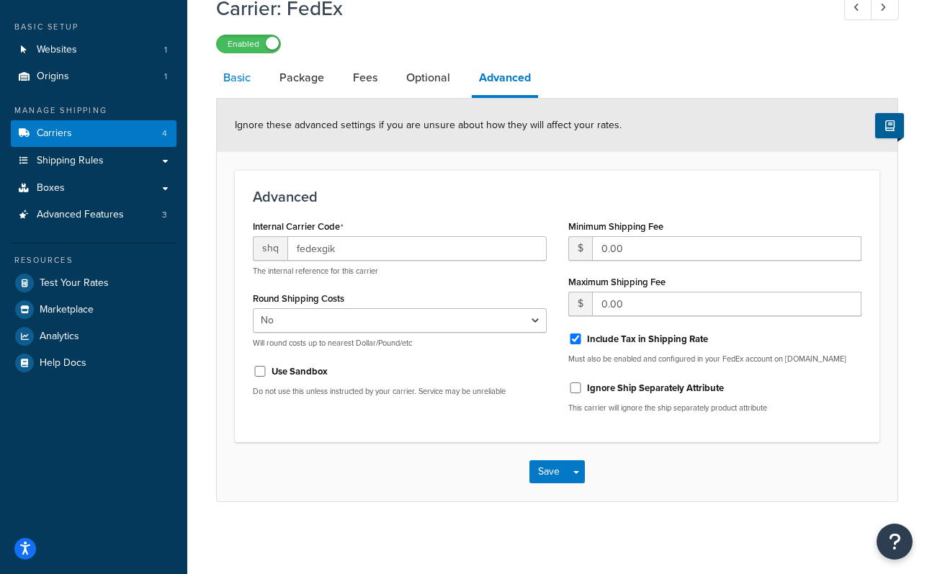
click at [240, 75] on link "Basic" at bounding box center [237, 78] width 42 height 35
select select "fedEx"
select select "REGULAR_PICKUP"
select select "YOUR_PACKAGING"
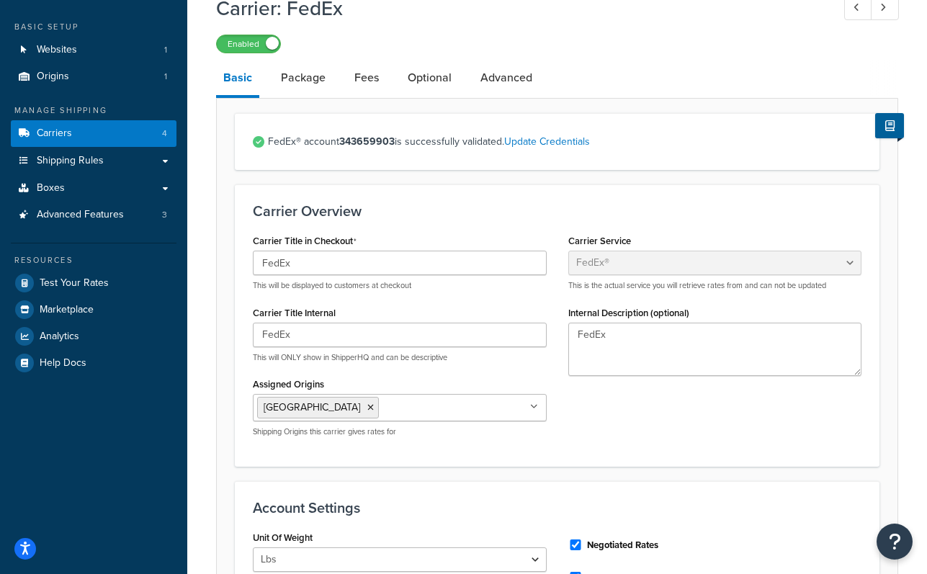
click at [367, 145] on strong "343659903" at bounding box center [366, 141] width 55 height 15
copy strong "343659903"
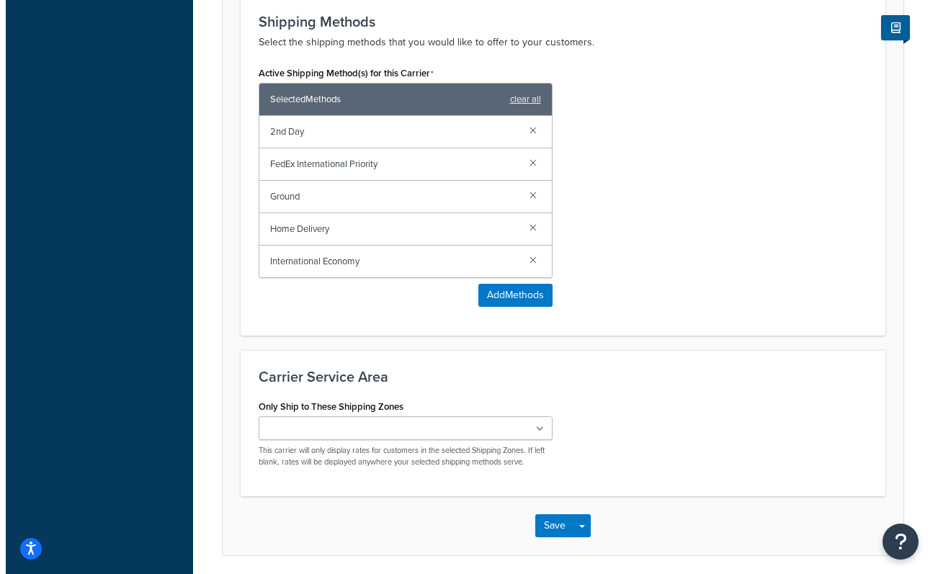
scroll to position [899, 0]
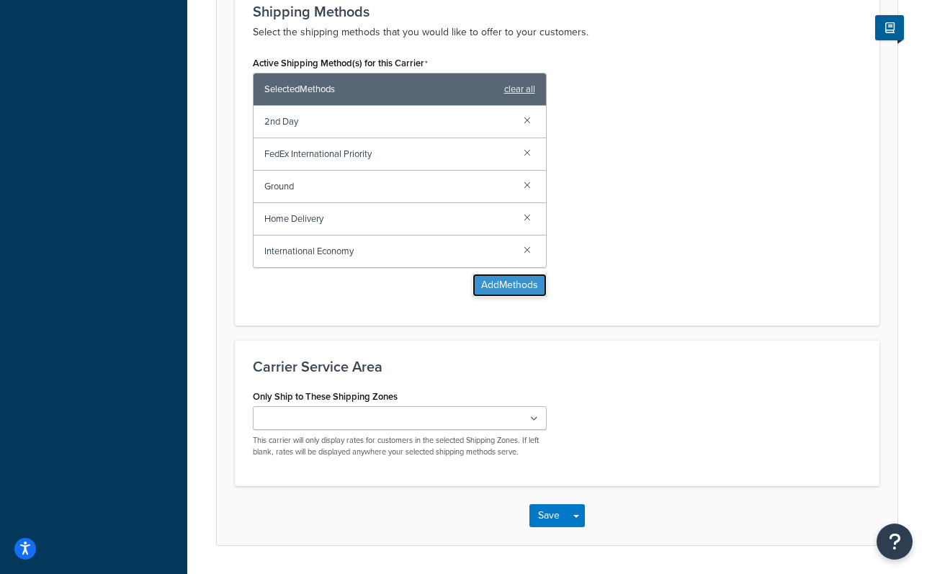
click at [525, 285] on button "Add Methods" at bounding box center [510, 285] width 74 height 23
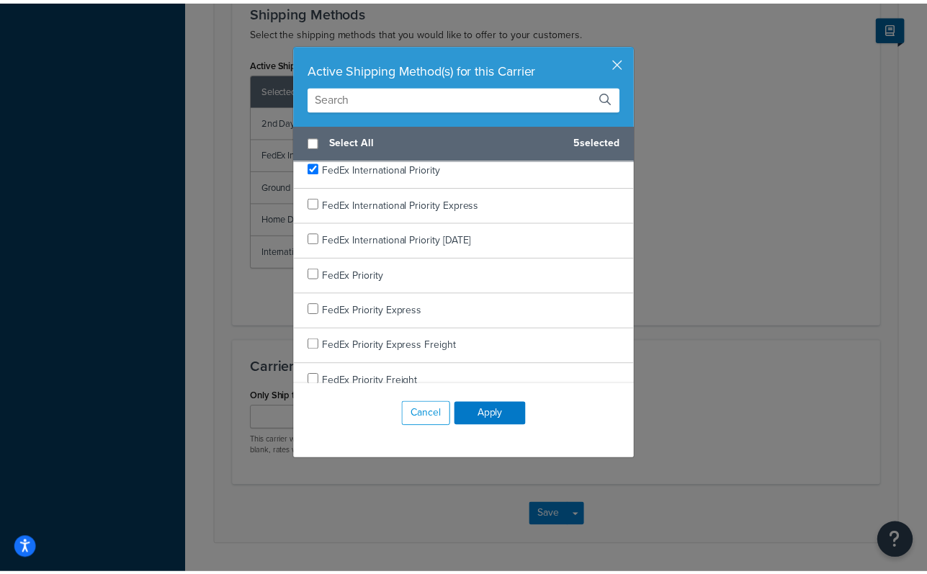
scroll to position [473, 0]
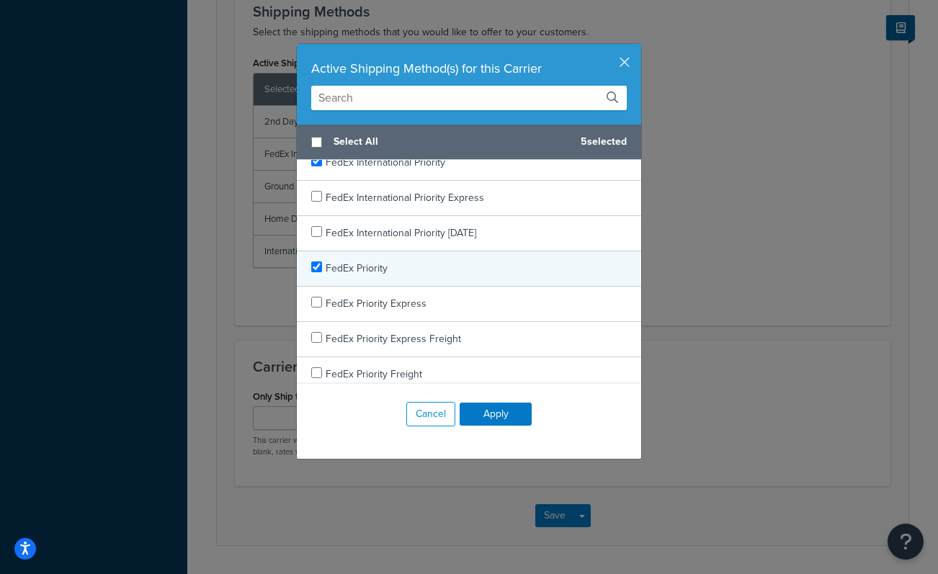
checkbox input "true"
click at [418, 274] on div "FedEx Priority" at bounding box center [469, 268] width 344 height 35
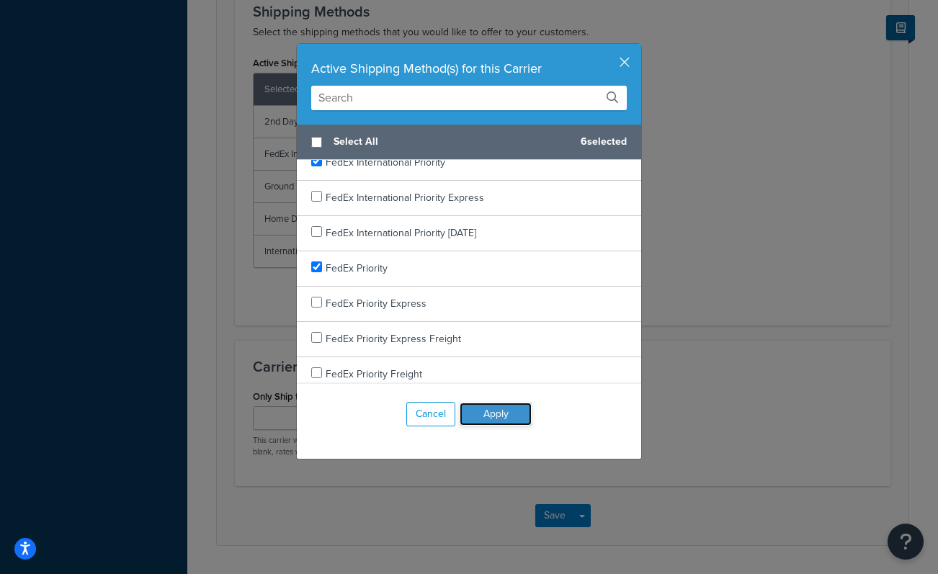
click at [473, 418] on button "Apply" at bounding box center [496, 414] width 72 height 23
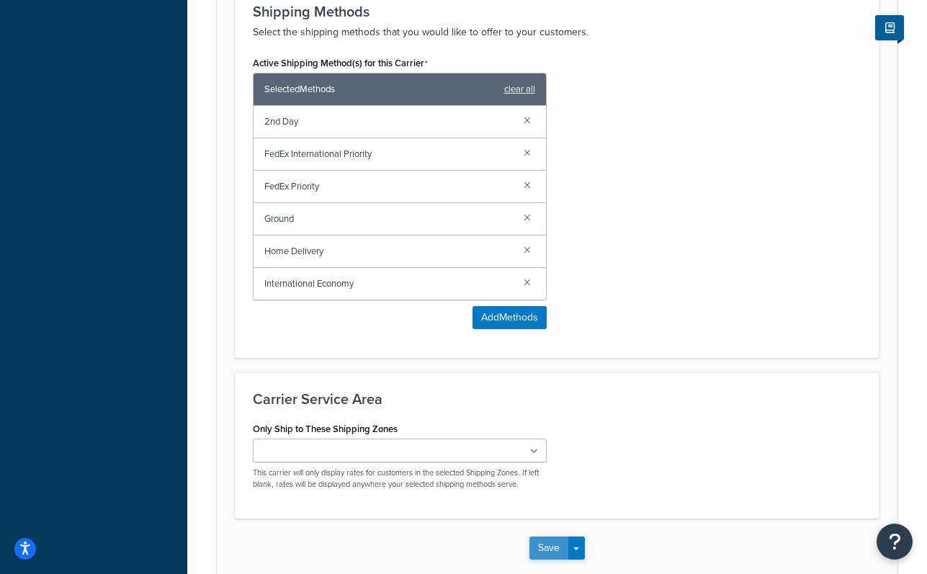
click at [539, 540] on button "Save" at bounding box center [548, 548] width 39 height 23
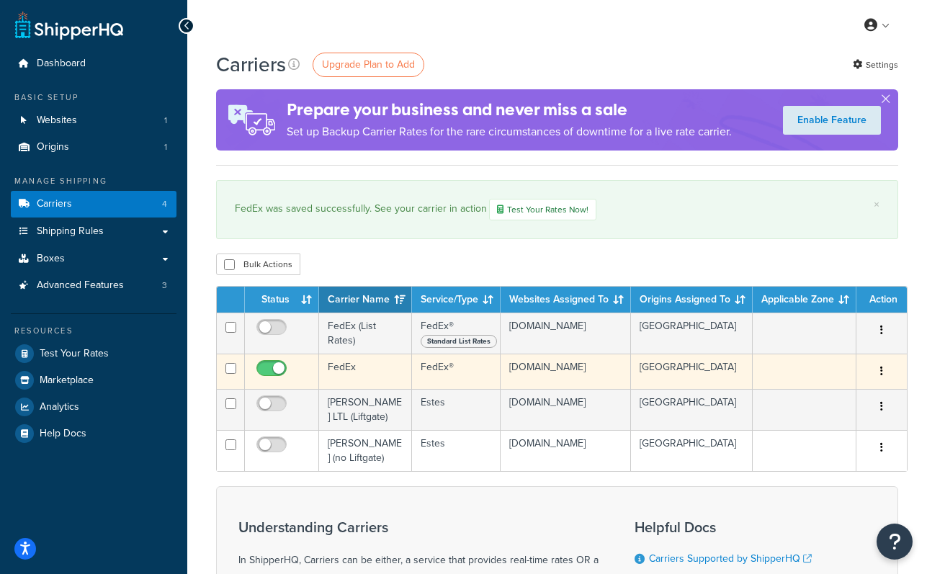
click at [347, 359] on td "FedEx" at bounding box center [365, 371] width 93 height 35
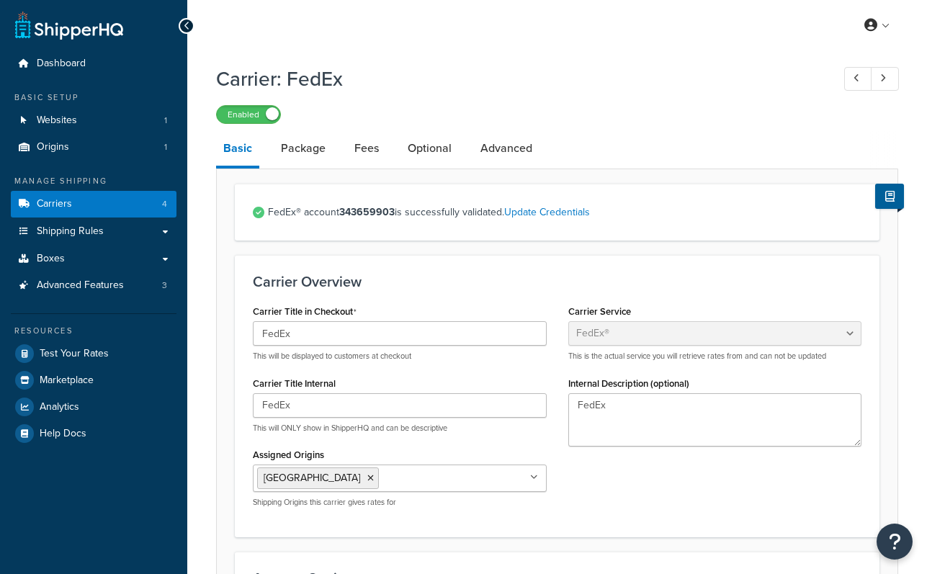
select select "fedEx"
select select "REGULAR_PICKUP"
select select "YOUR_PACKAGING"
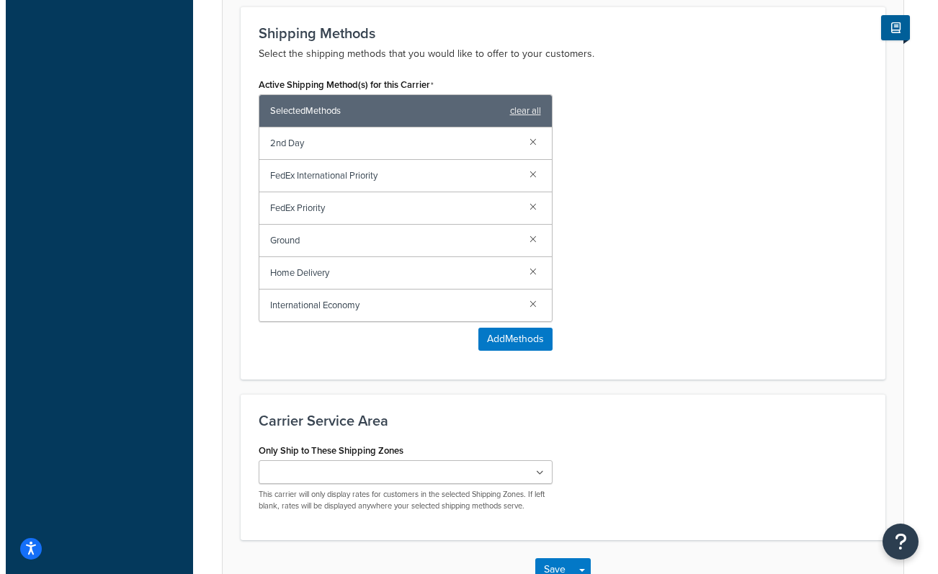
scroll to position [879, 0]
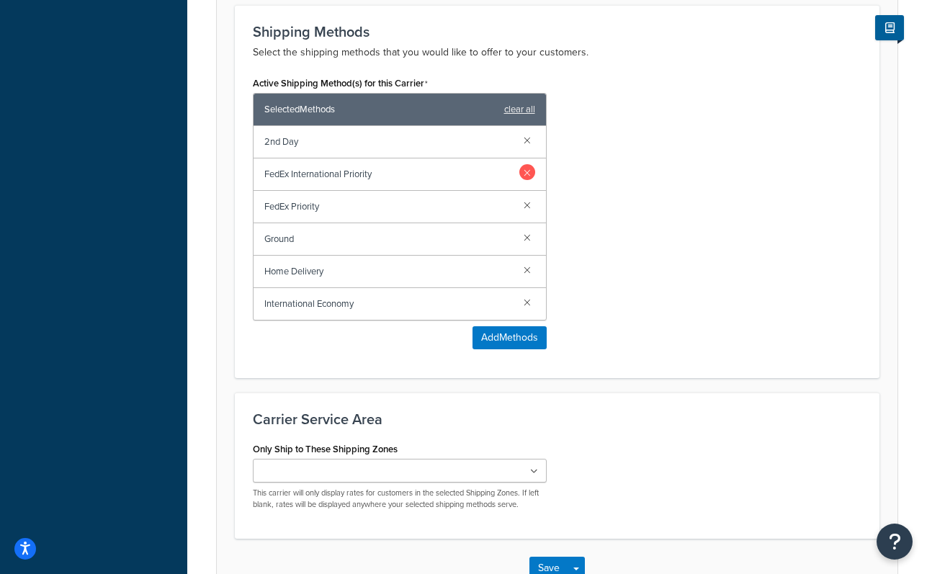
click at [525, 170] on link at bounding box center [527, 172] width 16 height 16
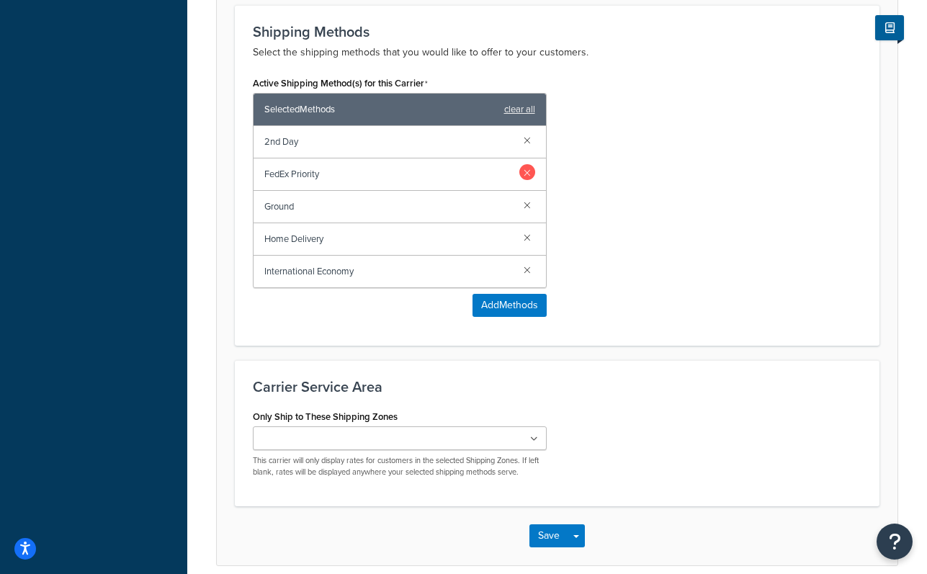
click at [527, 172] on link at bounding box center [527, 172] width 16 height 16
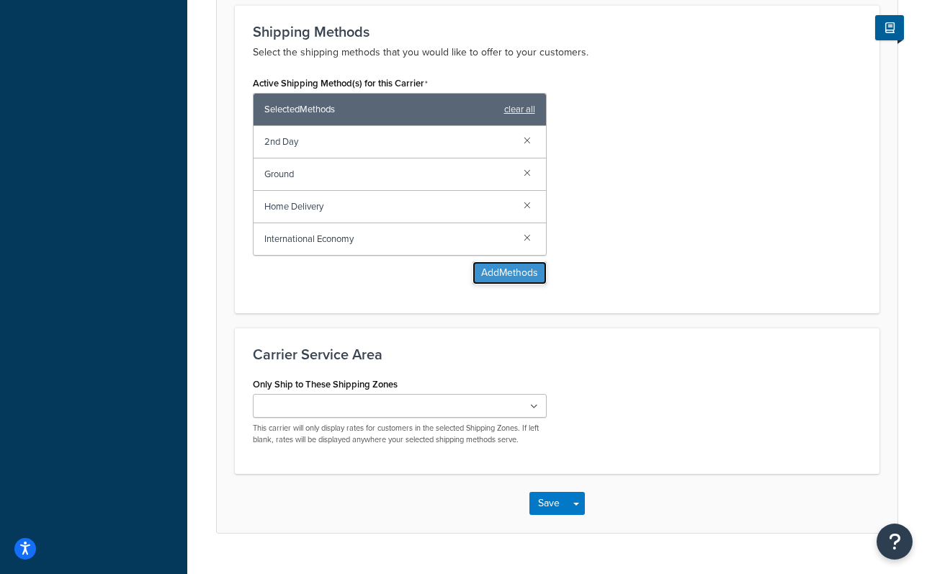
click at [506, 272] on button "Add Methods" at bounding box center [510, 272] width 74 height 23
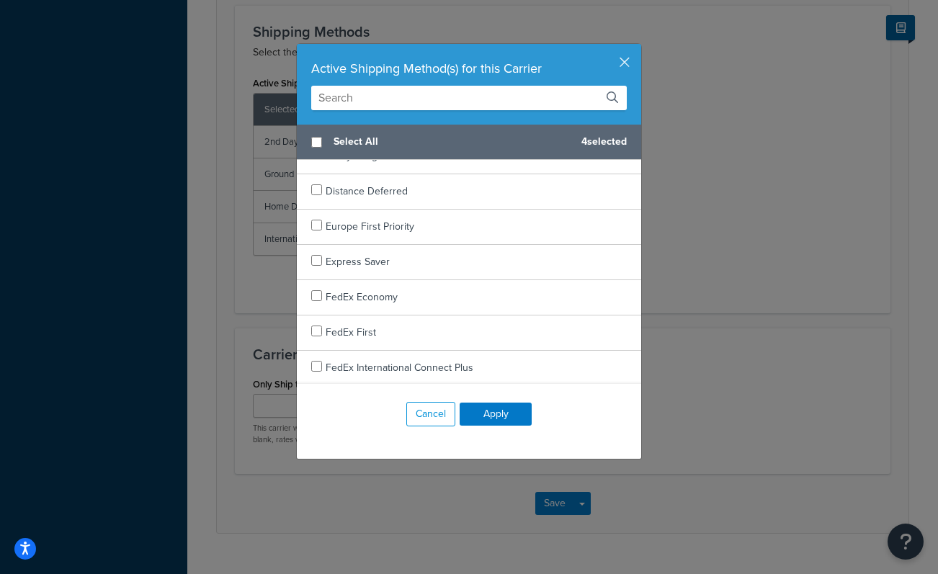
scroll to position [218, 0]
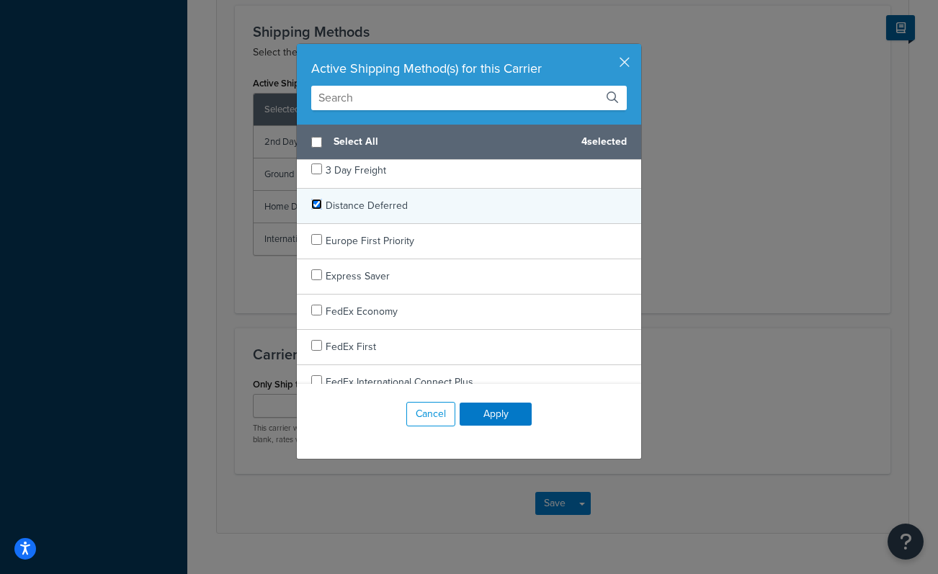
click at [313, 203] on input "checkbox" at bounding box center [316, 204] width 11 height 11
checkbox input "true"
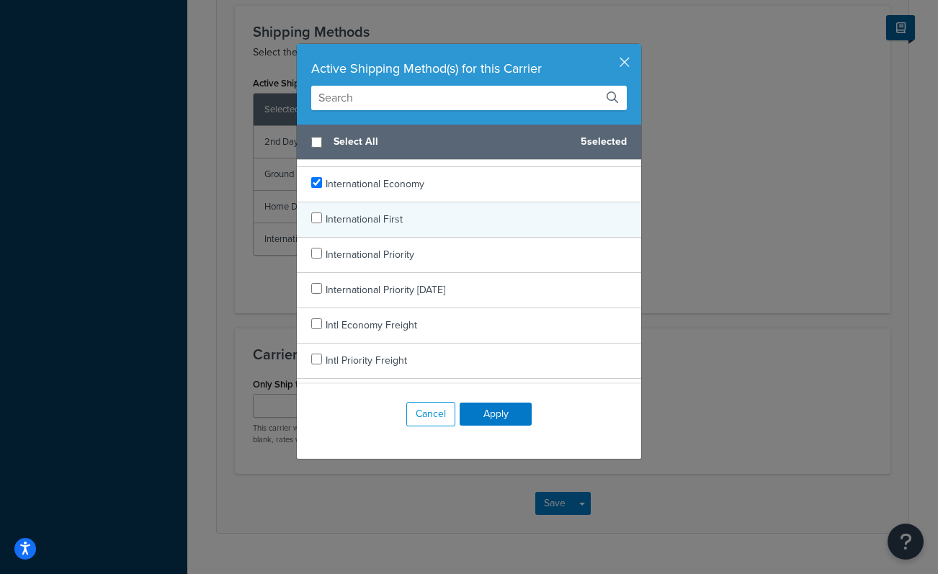
scroll to position [947, 0]
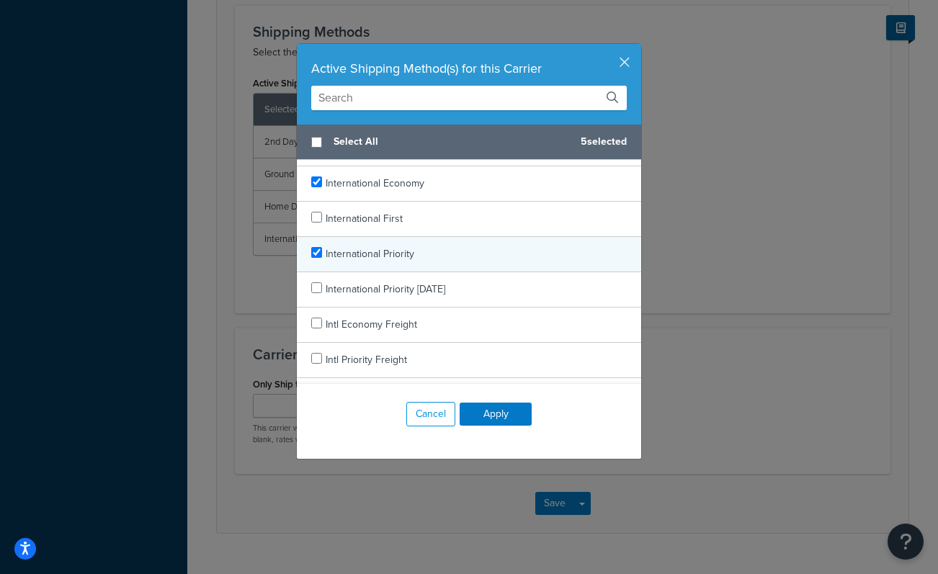
click at [398, 257] on span "International Priority" at bounding box center [370, 253] width 89 height 15
checkbox input "false"
click at [398, 257] on span "International Priority" at bounding box center [370, 253] width 89 height 15
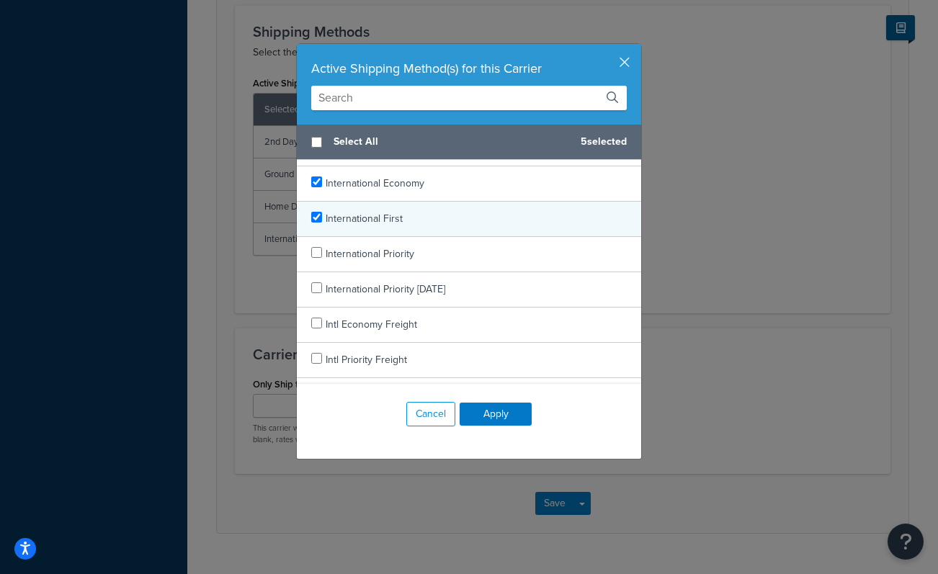
checkbox input "true"
click at [389, 220] on span "International First" at bounding box center [364, 218] width 77 height 15
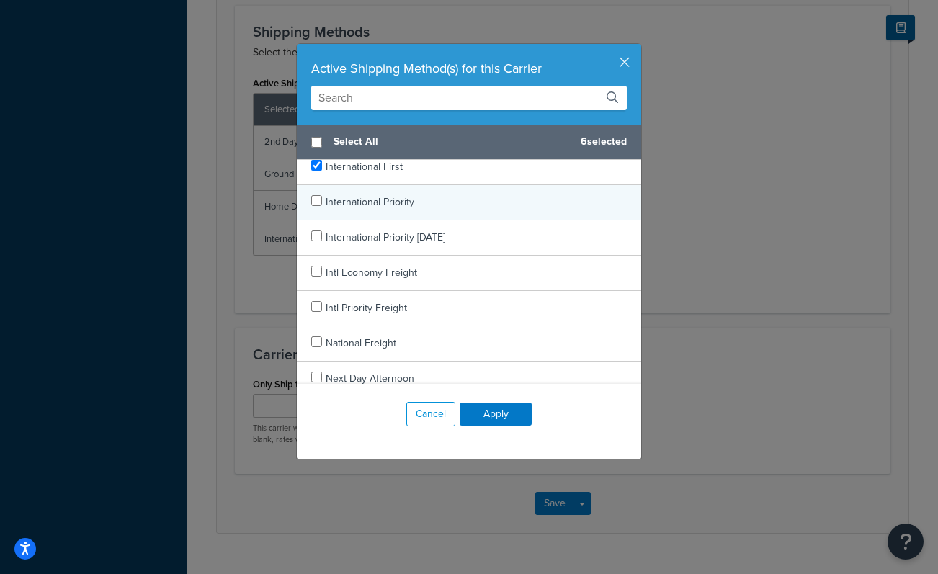
scroll to position [989, 0]
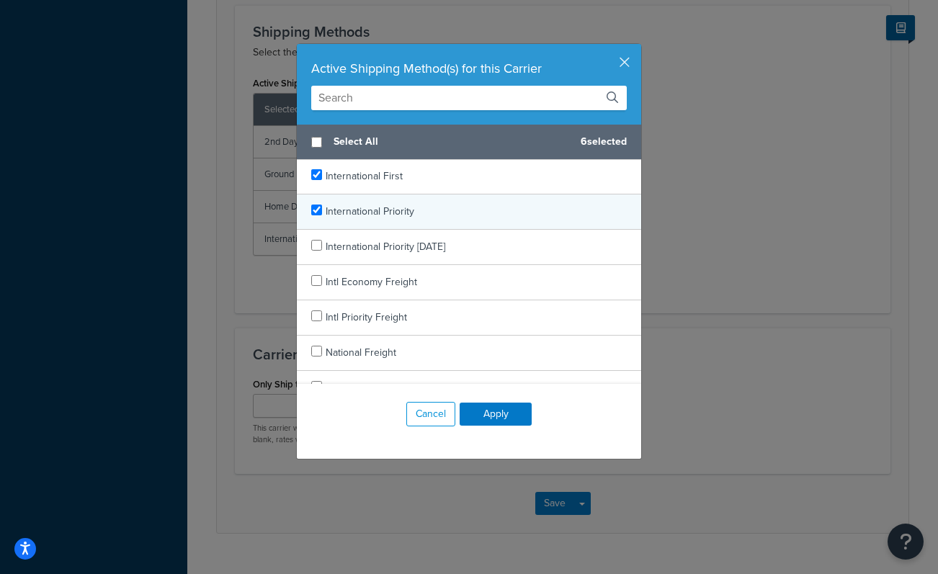
checkbox input "true"
click at [386, 212] on span "International Priority" at bounding box center [370, 211] width 89 height 15
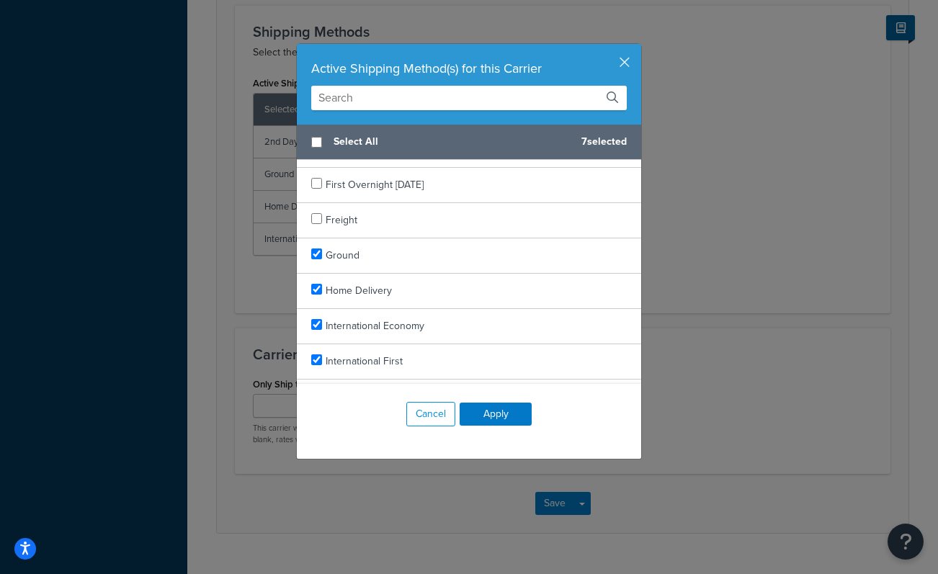
scroll to position [813, 0]
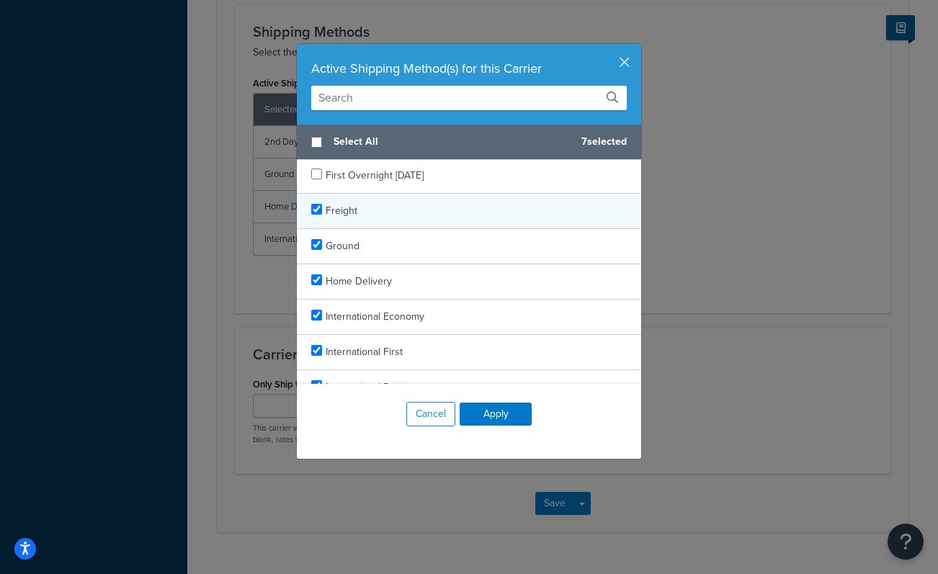
checkbox input "true"
click at [349, 216] on span "Freight" at bounding box center [342, 210] width 32 height 15
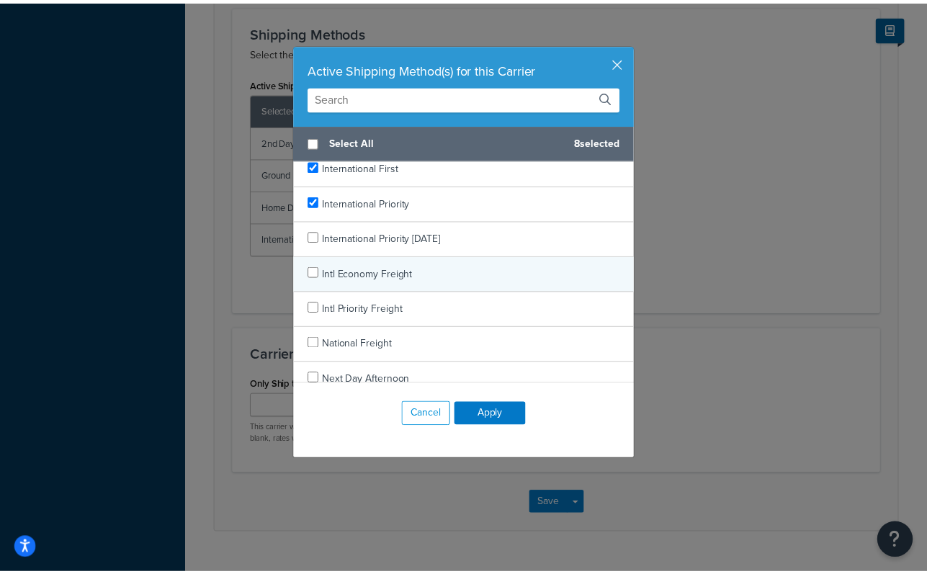
scroll to position [998, 0]
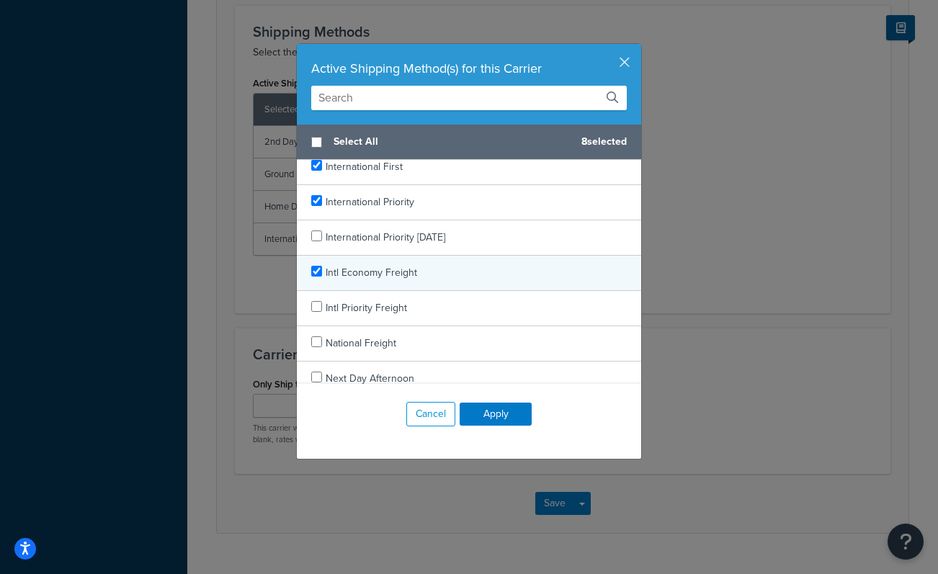
checkbox input "true"
click at [419, 267] on div "Intl Economy Freight" at bounding box center [469, 273] width 344 height 35
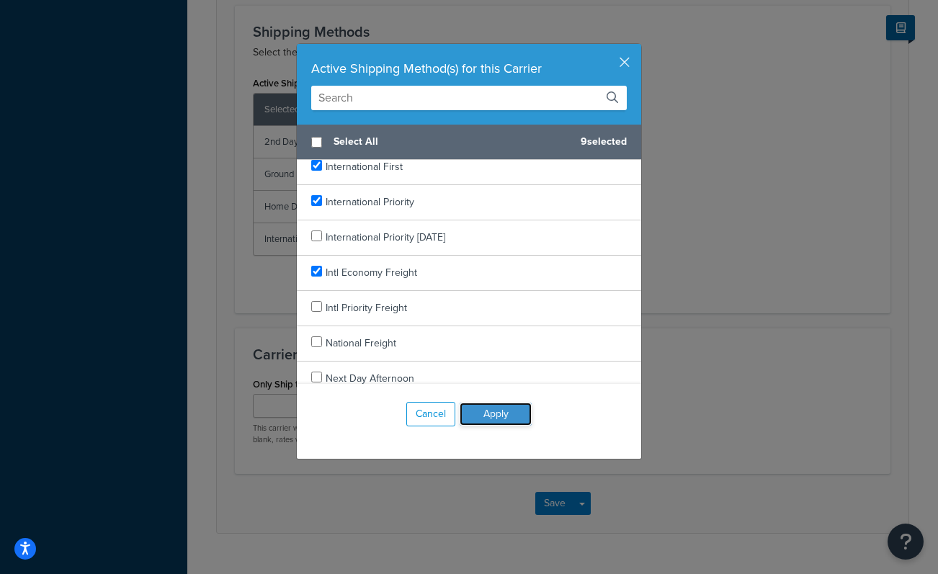
click at [486, 412] on button "Apply" at bounding box center [496, 414] width 72 height 23
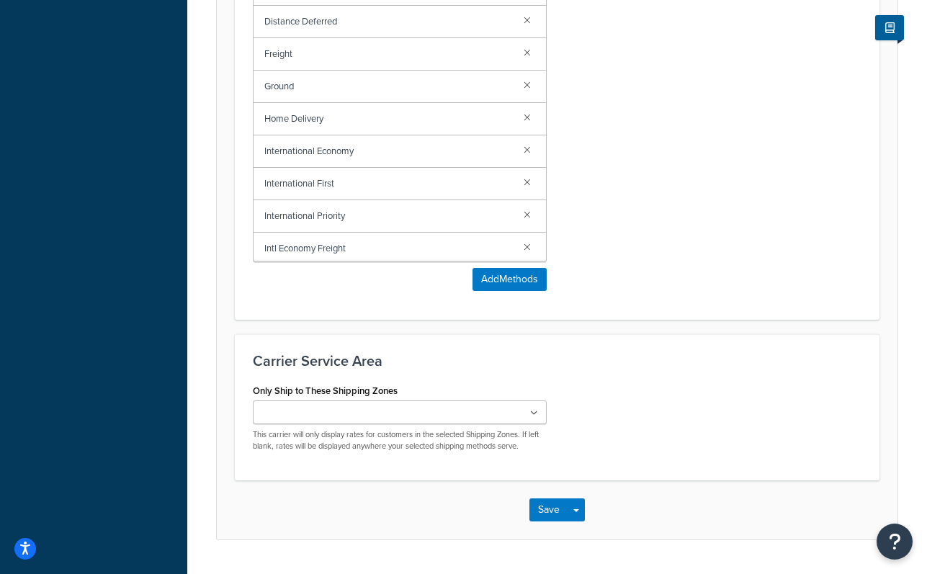
scroll to position [1070, 0]
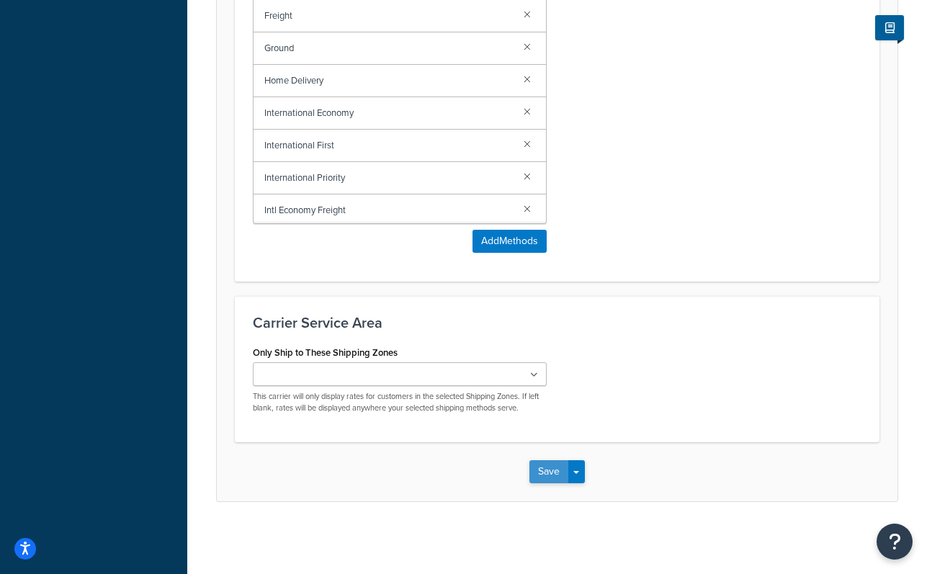
click at [544, 469] on button "Save" at bounding box center [548, 471] width 39 height 23
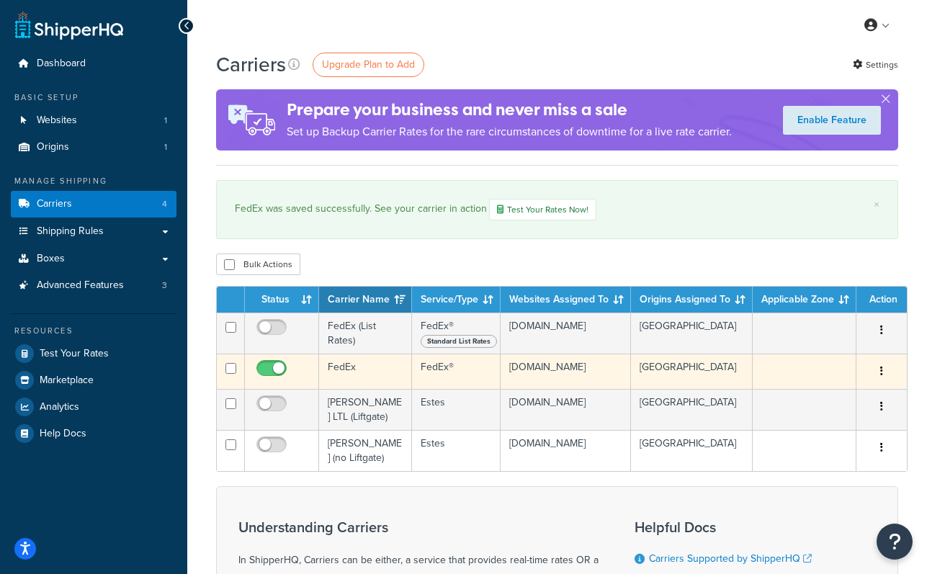
click at [336, 366] on td "FedEx" at bounding box center [365, 371] width 93 height 35
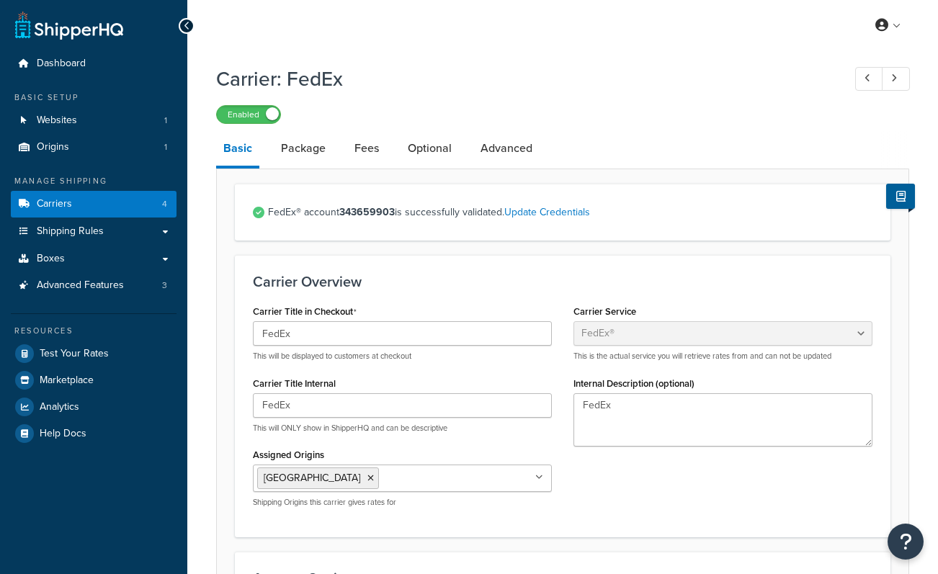
select select "fedEx"
select select "REGULAR_PICKUP"
select select "YOUR_PACKAGING"
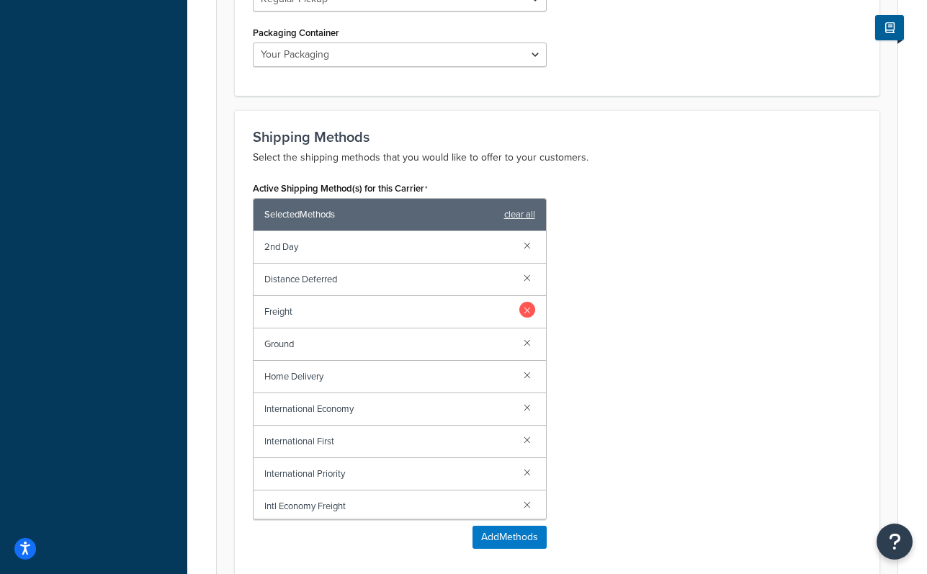
click at [519, 309] on link at bounding box center [527, 310] width 16 height 16
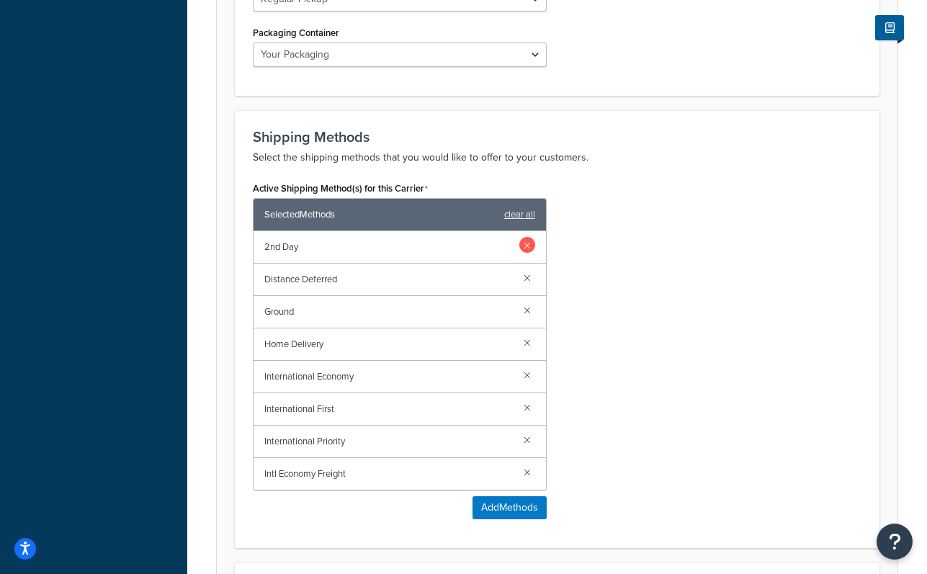
click at [527, 246] on link at bounding box center [527, 245] width 16 height 16
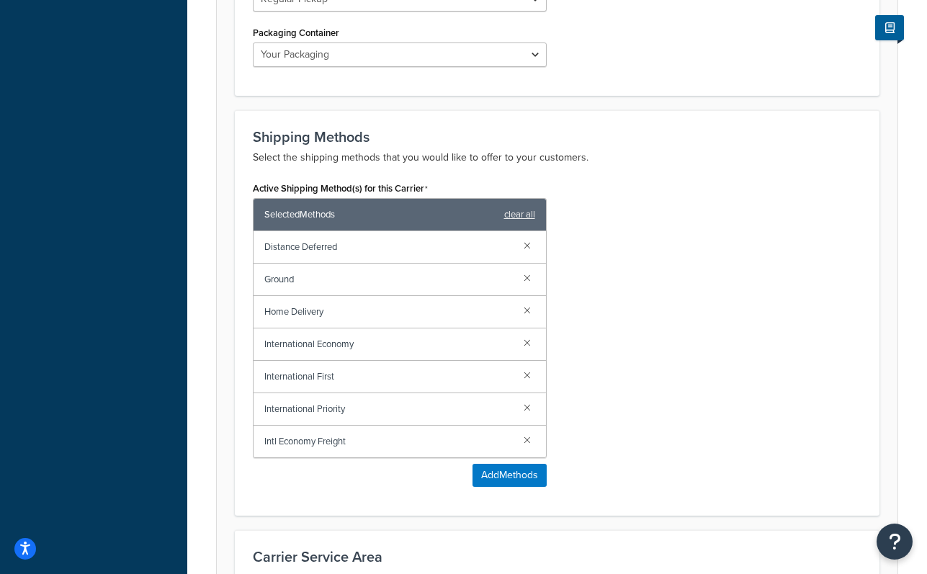
click at [527, 246] on link at bounding box center [527, 245] width 16 height 16
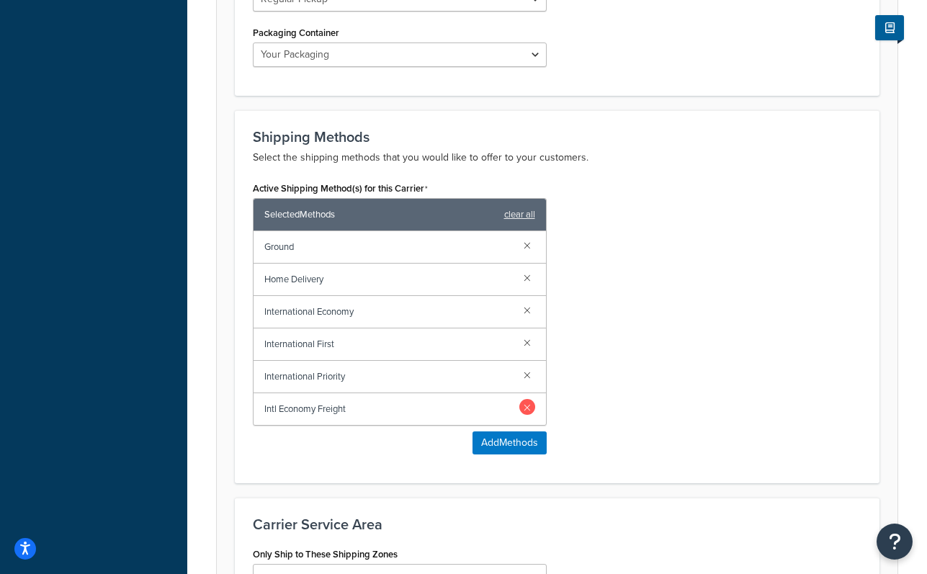
click at [531, 410] on link at bounding box center [527, 407] width 16 height 16
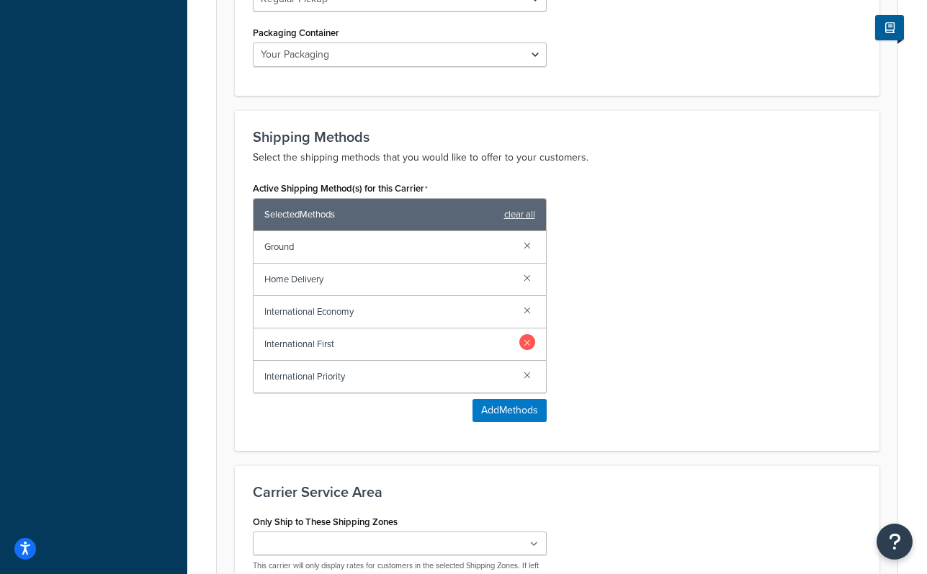
click at [529, 341] on link at bounding box center [527, 342] width 16 height 16
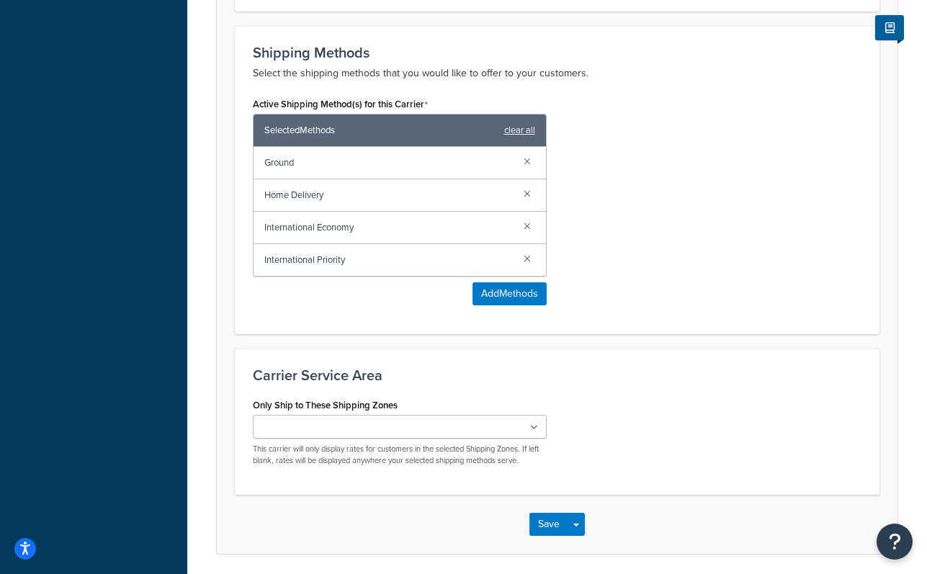
scroll to position [911, 0]
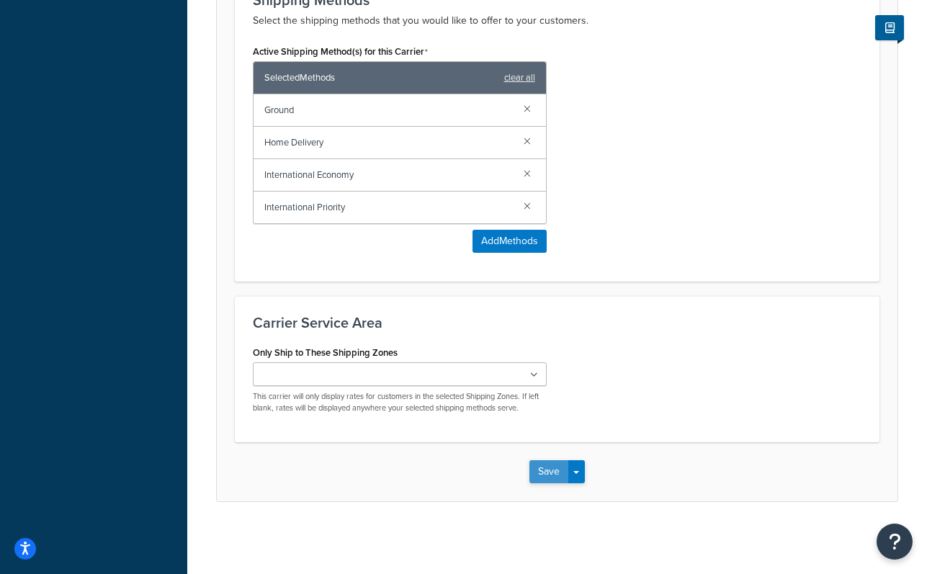
click at [553, 472] on button "Save" at bounding box center [548, 471] width 39 height 23
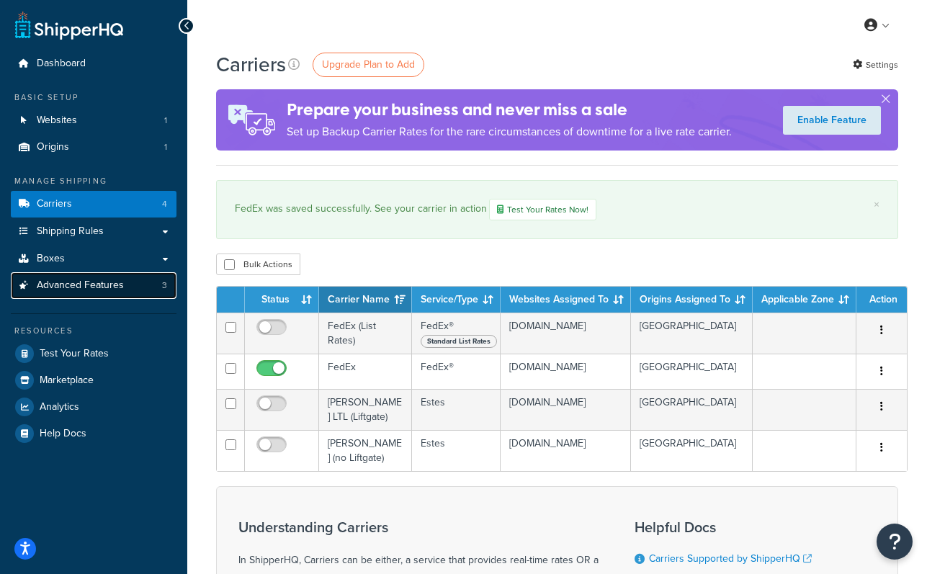
click at [120, 283] on span "Advanced Features" at bounding box center [80, 286] width 87 height 12
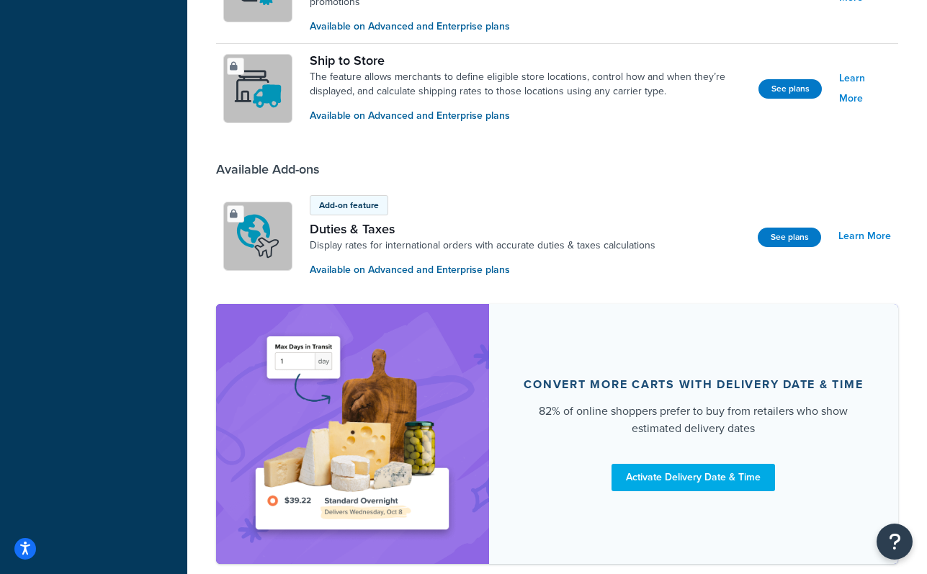
scroll to position [1307, 0]
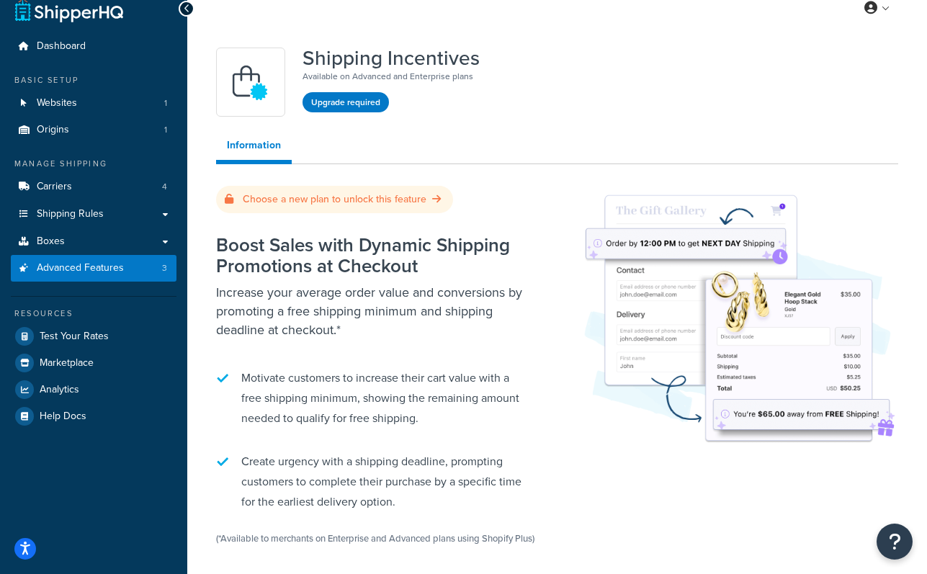
scroll to position [19, 0]
